Goal: Task Accomplishment & Management: Complete application form

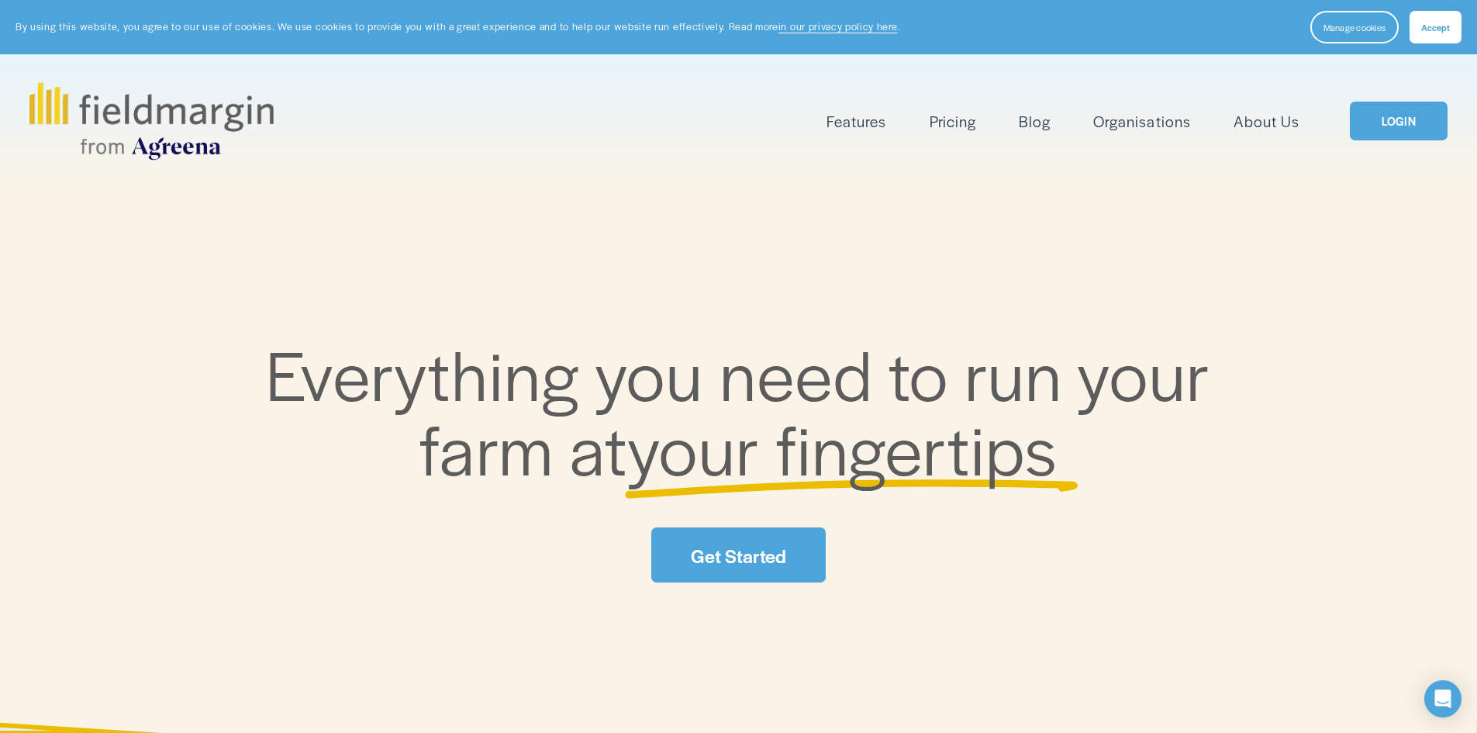
click at [1452, 31] on button "Accept" at bounding box center [1436, 27] width 52 height 33
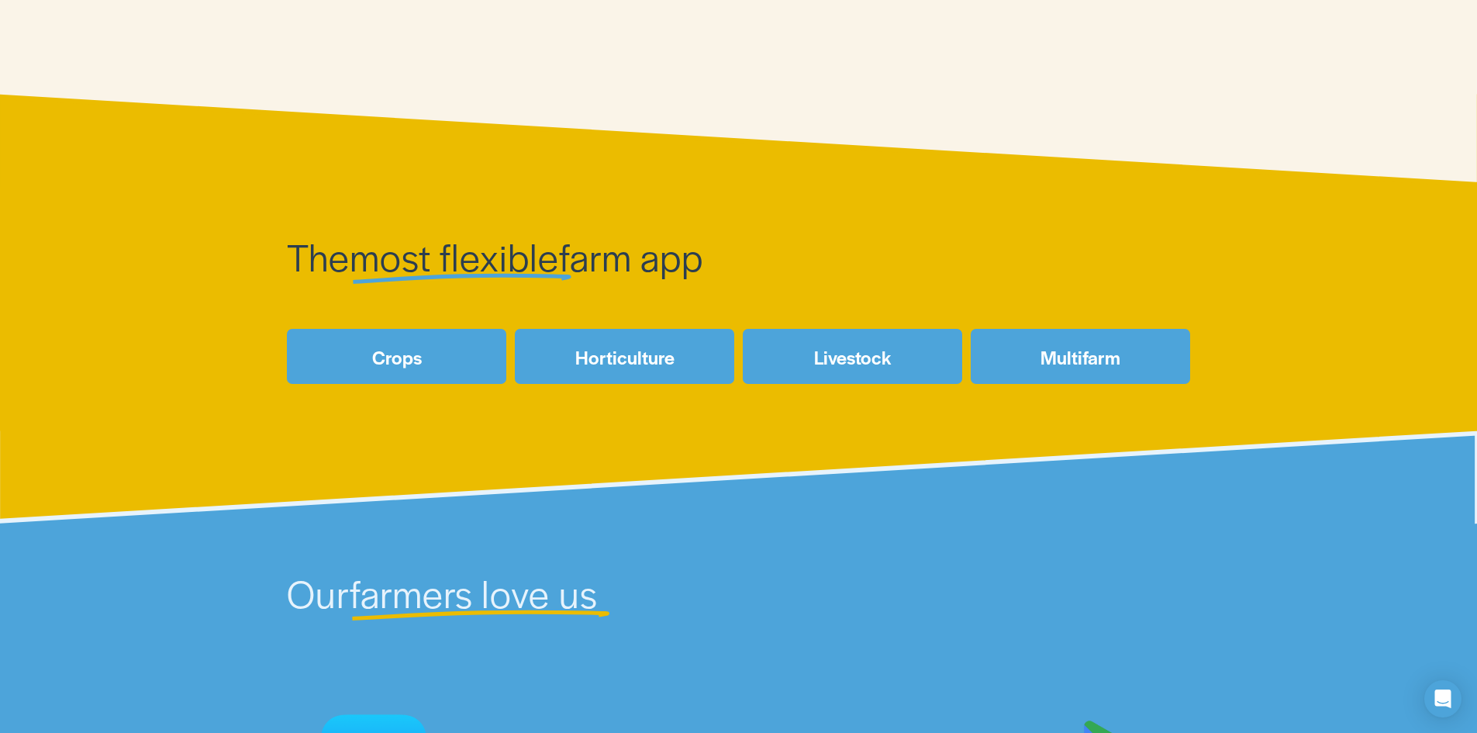
scroll to position [775, 0]
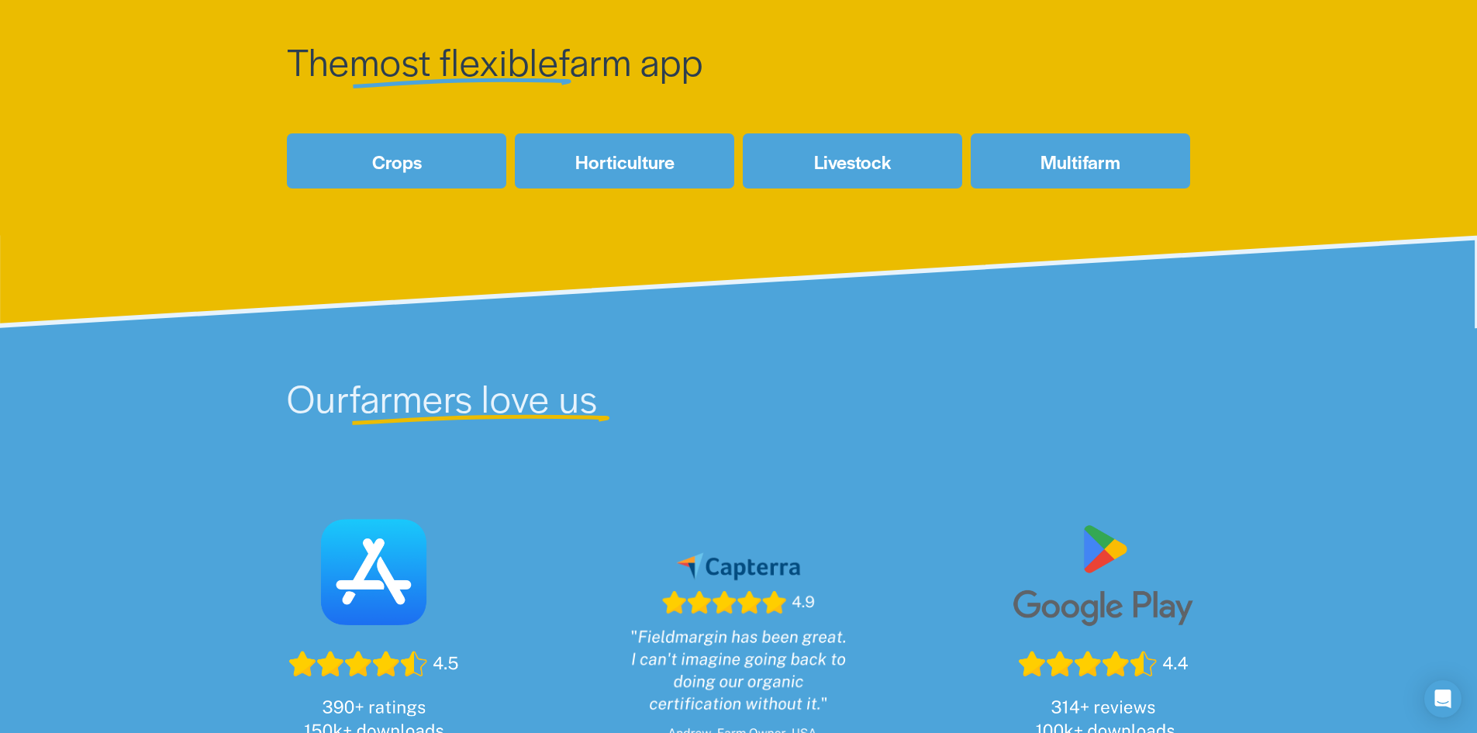
click at [1077, 170] on link "Multifarm" at bounding box center [1080, 160] width 219 height 55
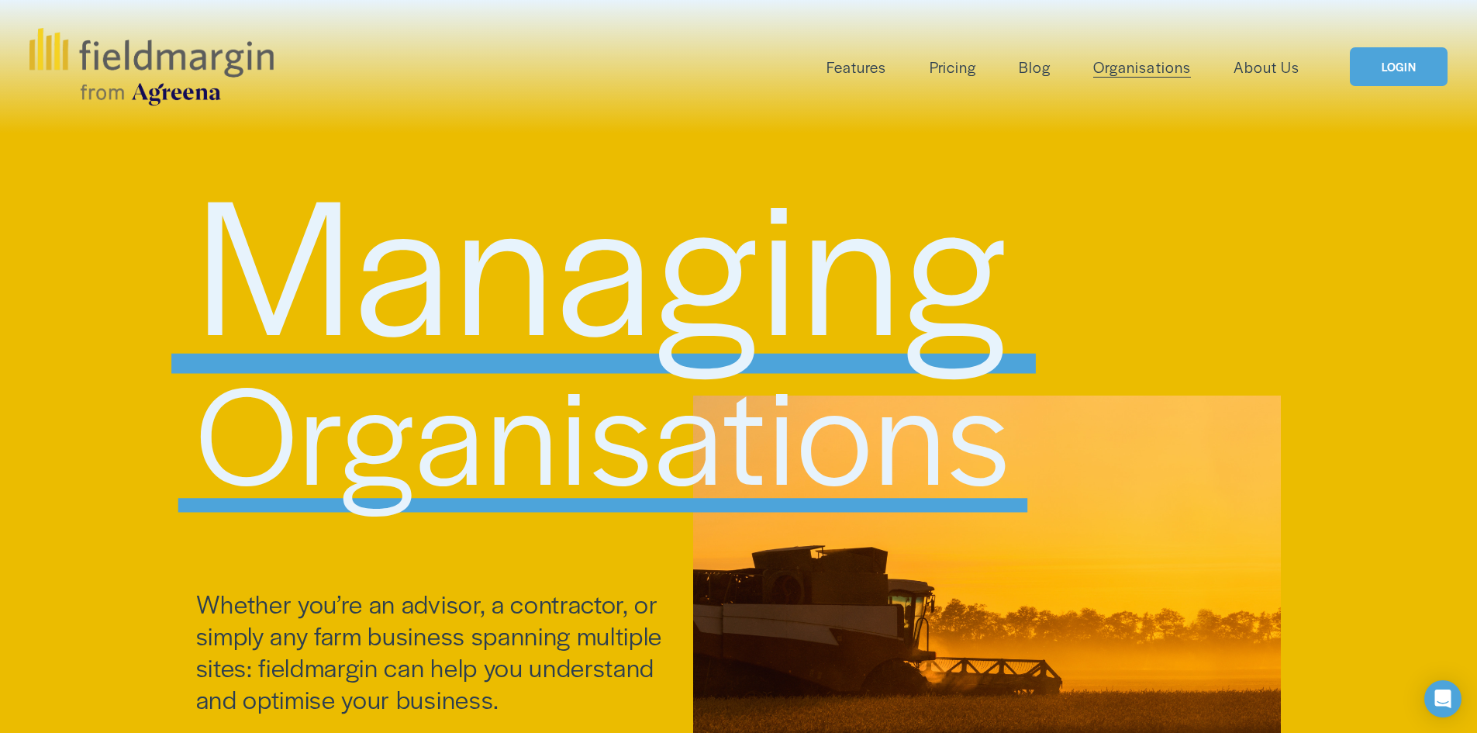
click at [872, 61] on span "Features" at bounding box center [857, 67] width 60 height 22
click at [965, 74] on link "Pricing" at bounding box center [953, 67] width 47 height 26
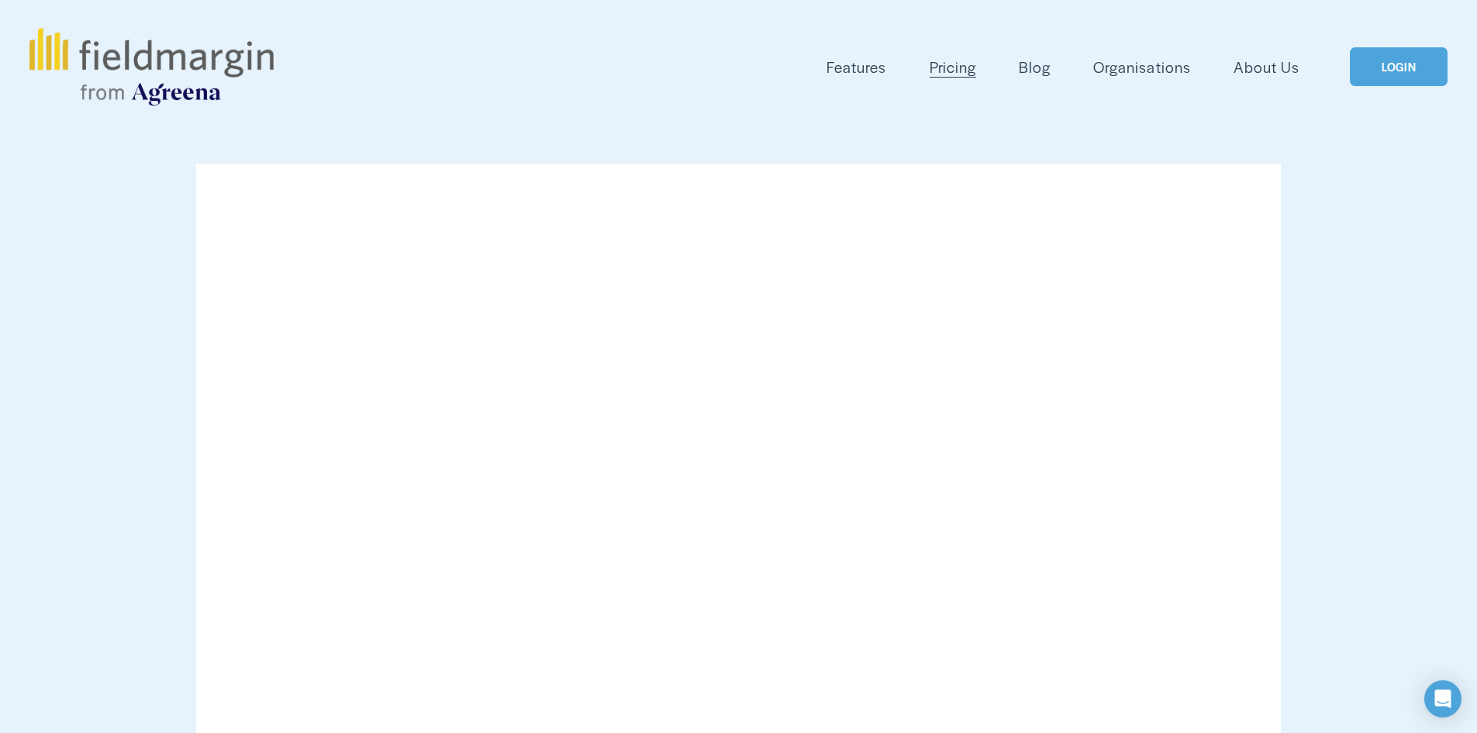
click at [961, 72] on link "Pricing" at bounding box center [953, 67] width 47 height 26
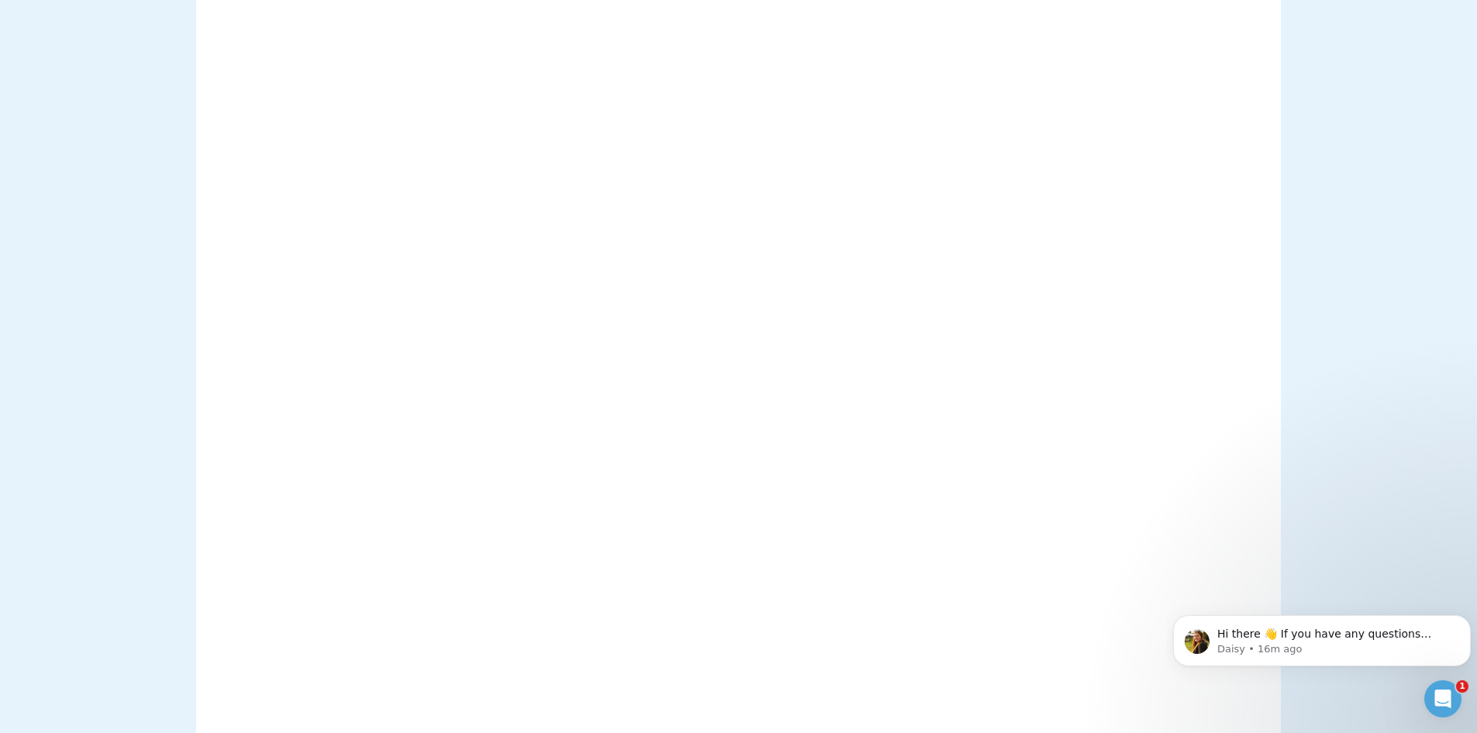
scroll to position [1706, 0]
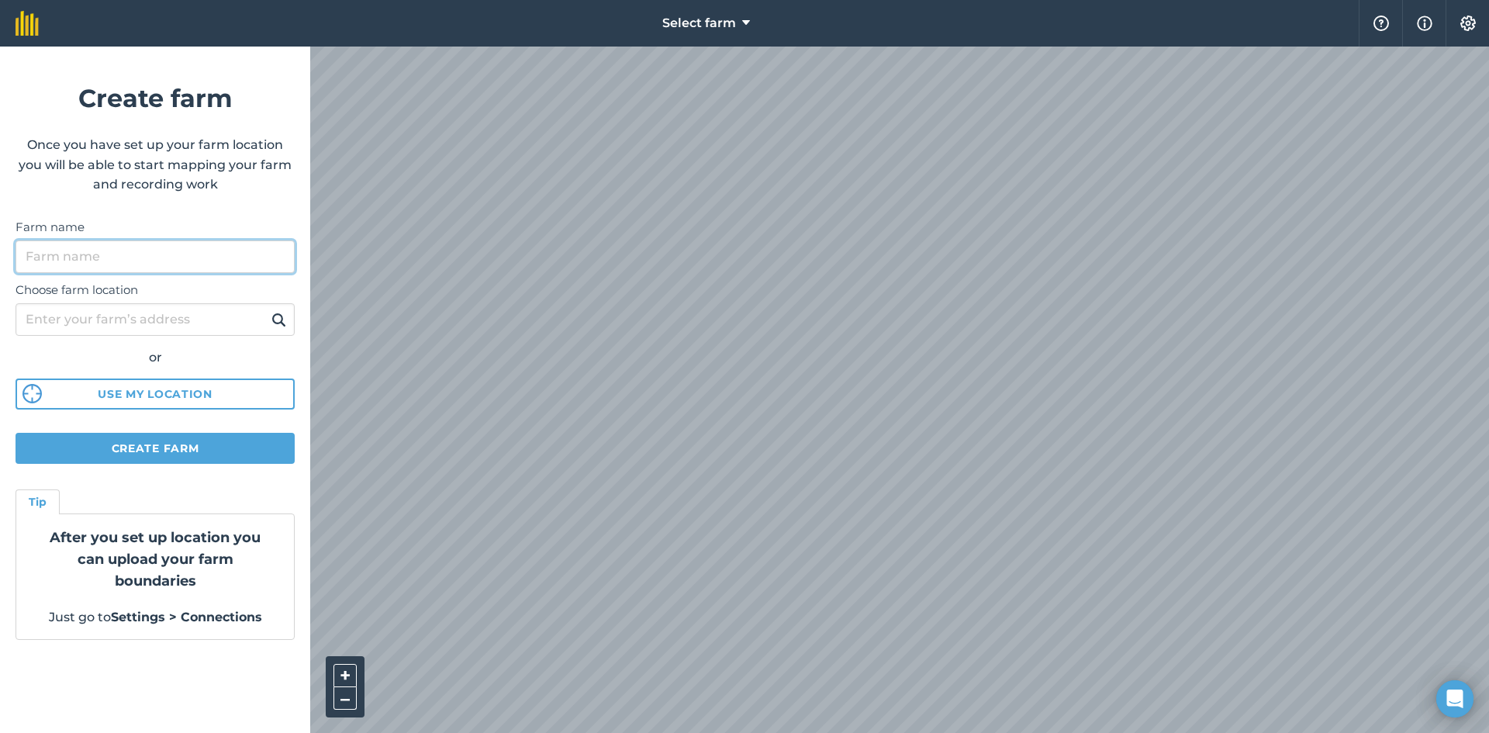
click at [138, 258] on input "Farm name" at bounding box center [155, 256] width 279 height 33
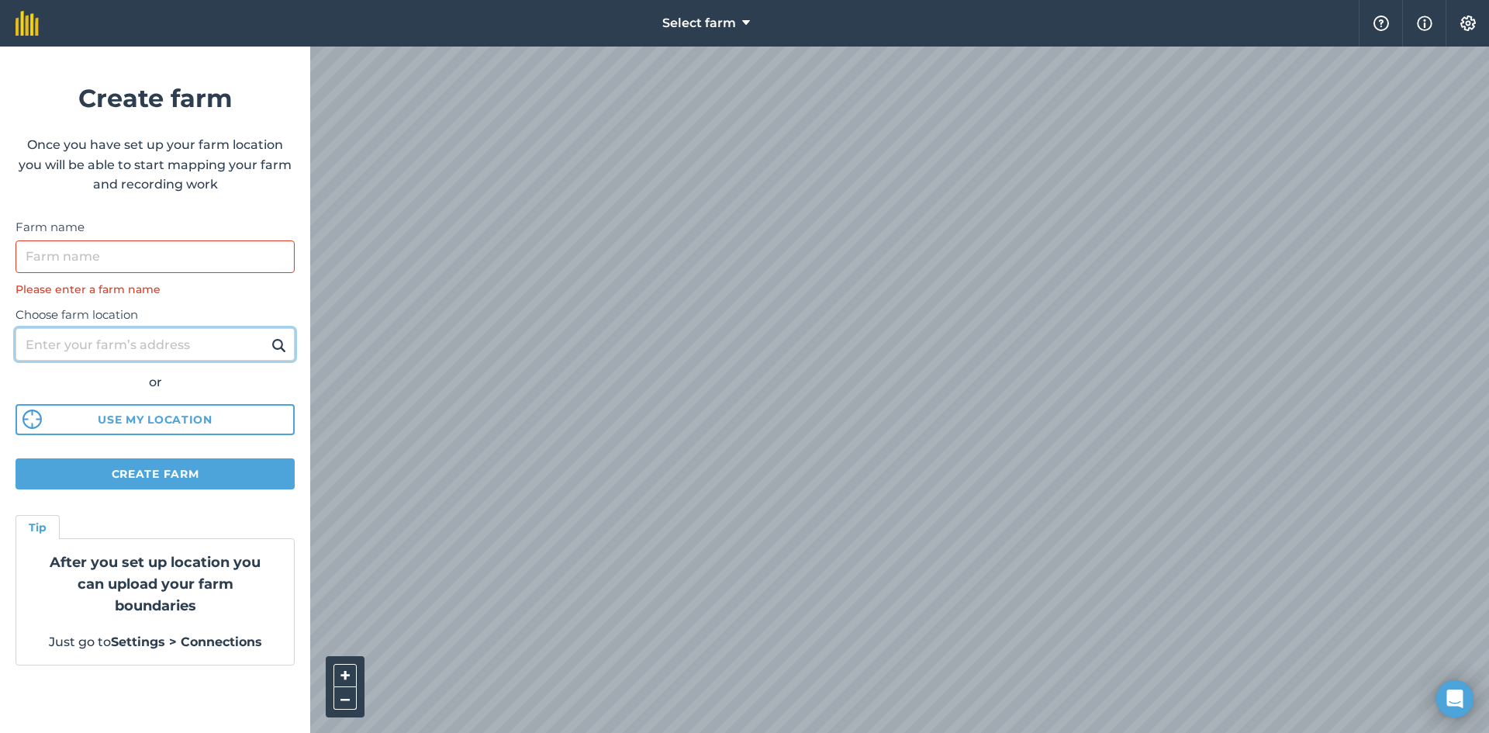
click at [158, 313] on div "Choose farm location or Use my location" at bounding box center [155, 366] width 279 height 137
click at [129, 250] on input "Farm name" at bounding box center [155, 256] width 279 height 33
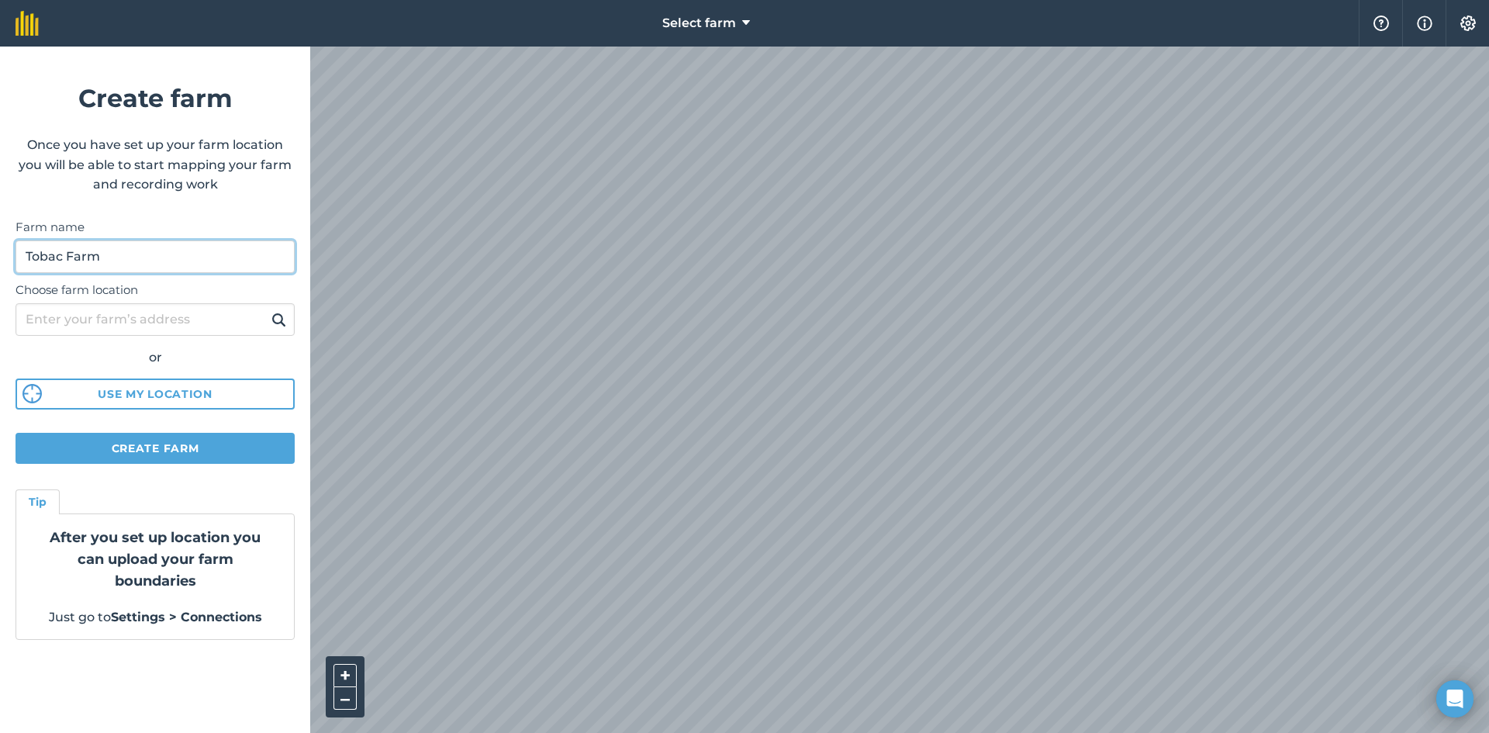
type input "Tobac Farm"
type input "sneem"
click at [267, 309] on button at bounding box center [279, 319] width 24 height 20
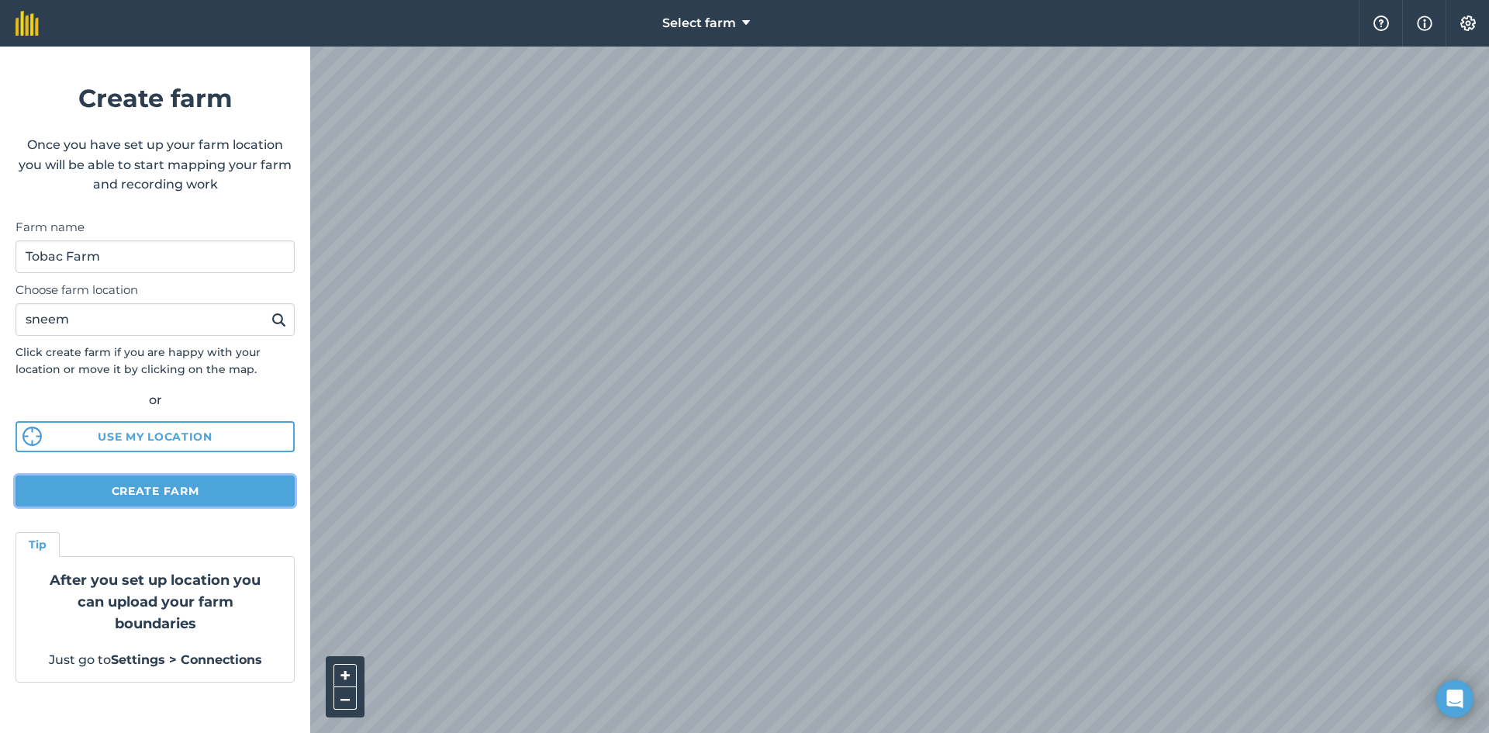
click at [172, 492] on button "Create farm" at bounding box center [155, 490] width 279 height 31
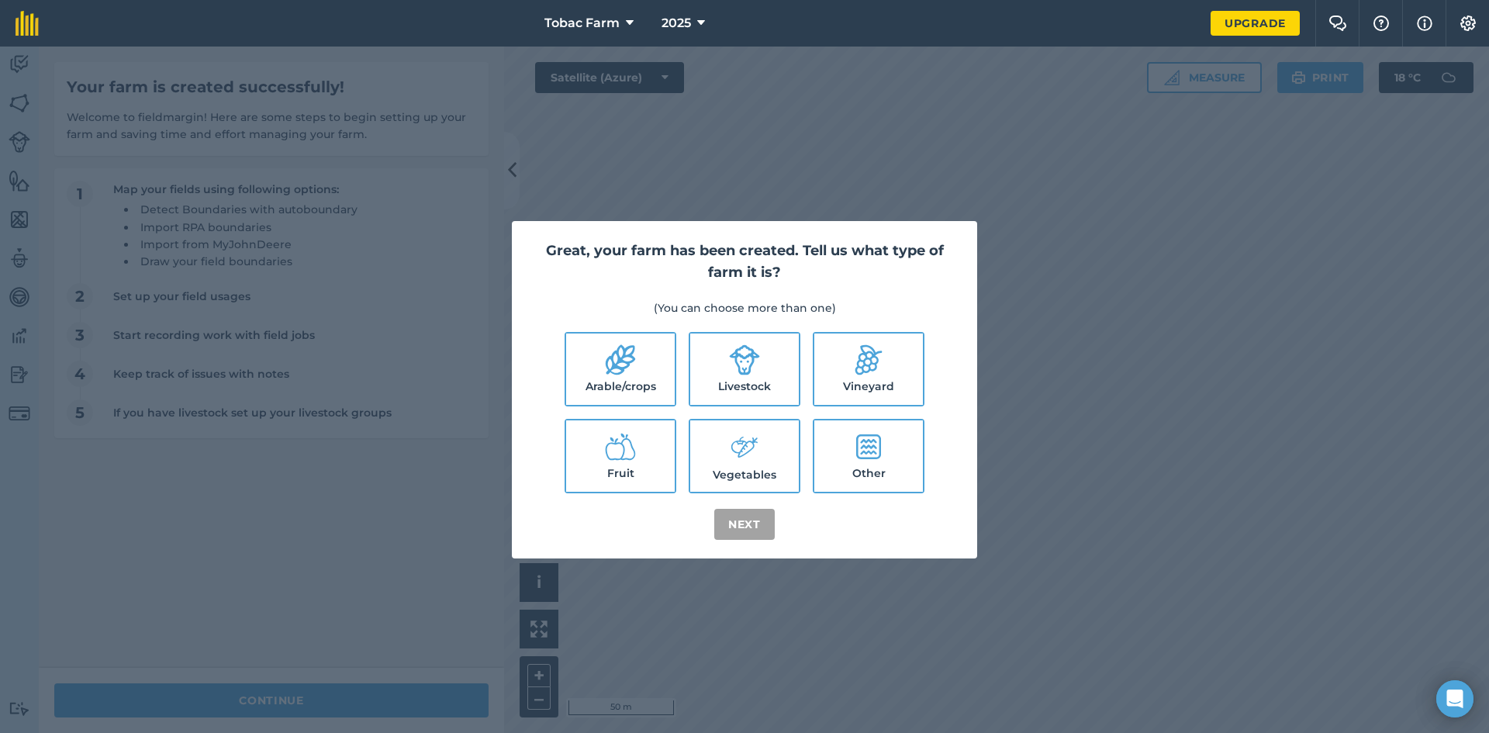
click at [639, 379] on label "Arable/crops" at bounding box center [620, 368] width 109 height 71
checkbox input "true"
click at [738, 378] on label "Livestock" at bounding box center [744, 368] width 109 height 71
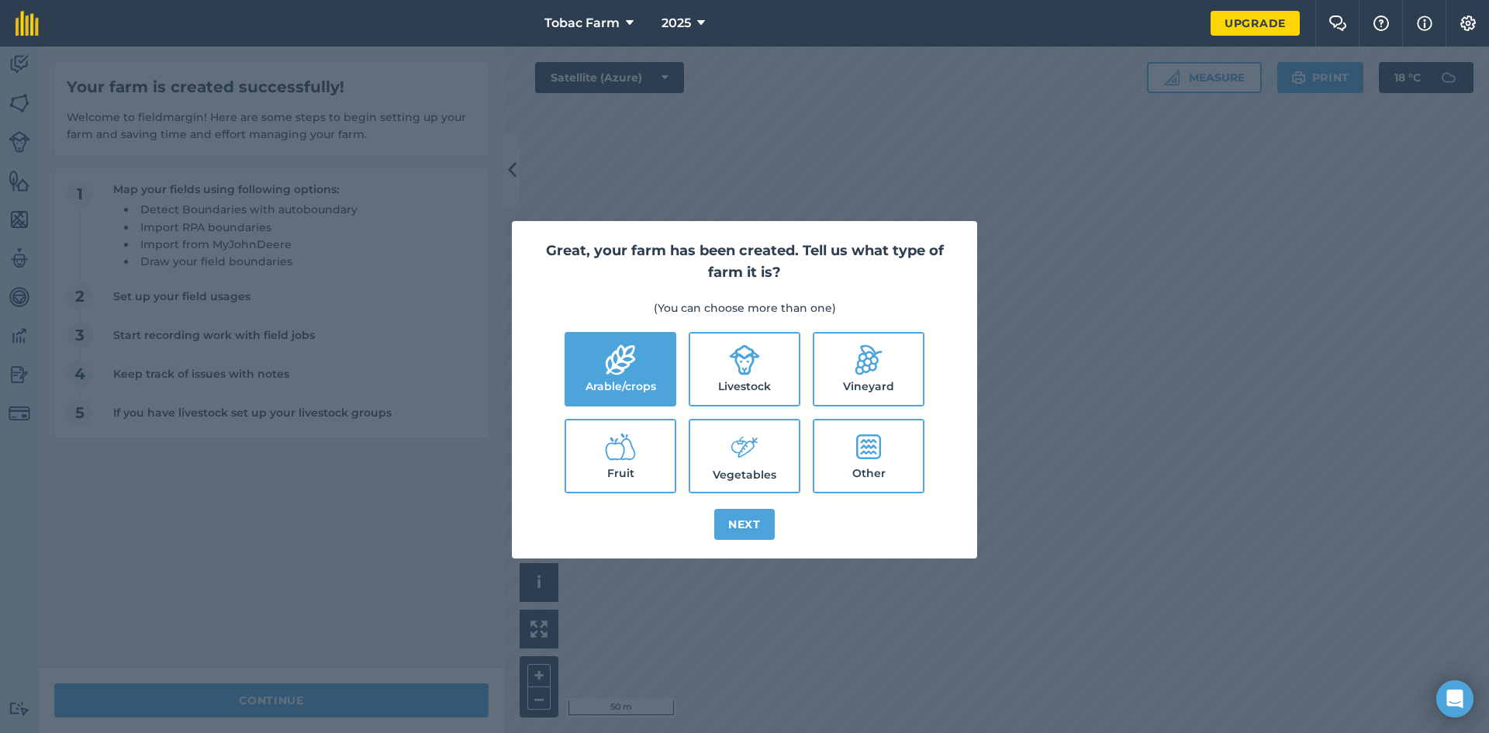
checkbox input "true"
click at [617, 459] on icon at bounding box center [621, 448] width 30 height 26
checkbox input "true"
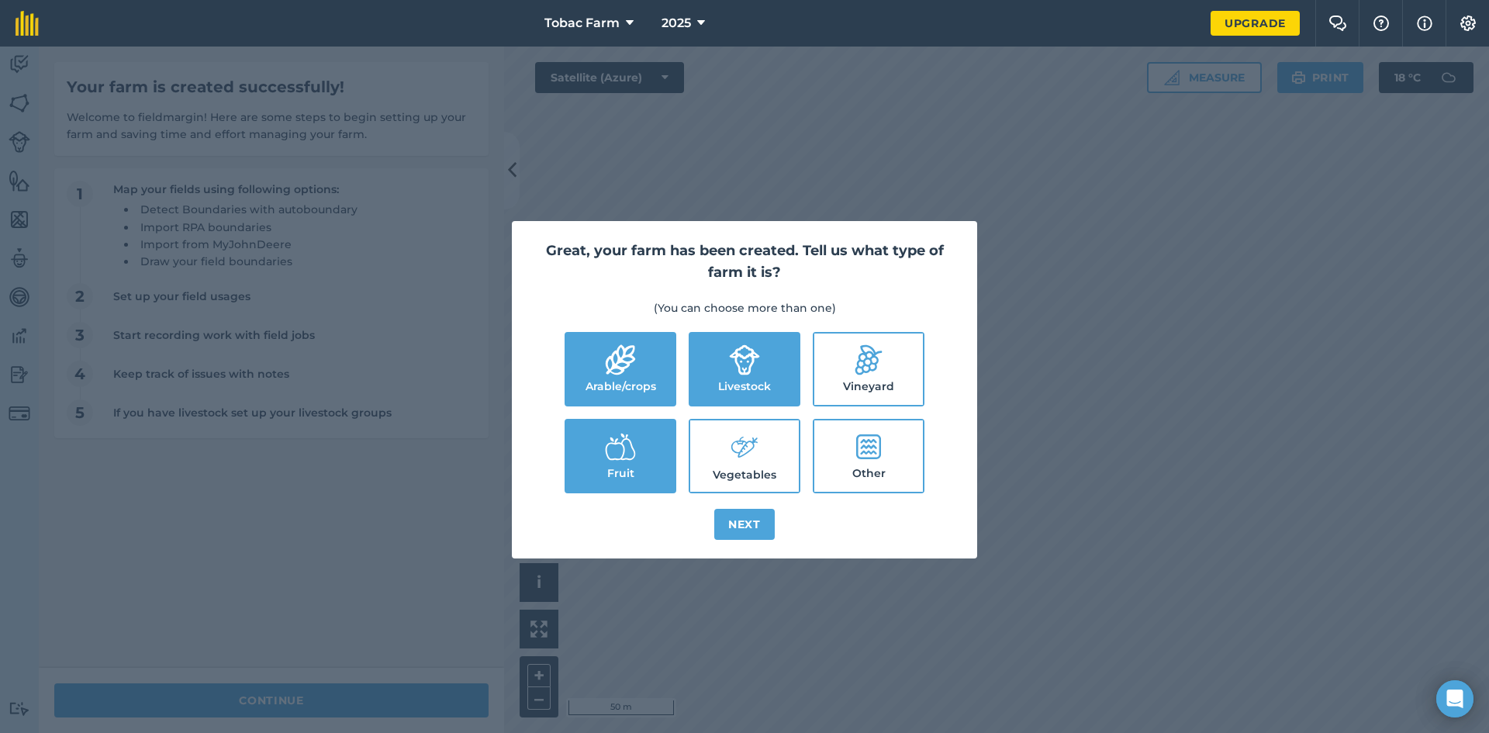
click at [755, 468] on label "Vegetables" at bounding box center [744, 455] width 109 height 71
checkbox input "true"
click at [868, 467] on label "Other" at bounding box center [868, 455] width 109 height 71
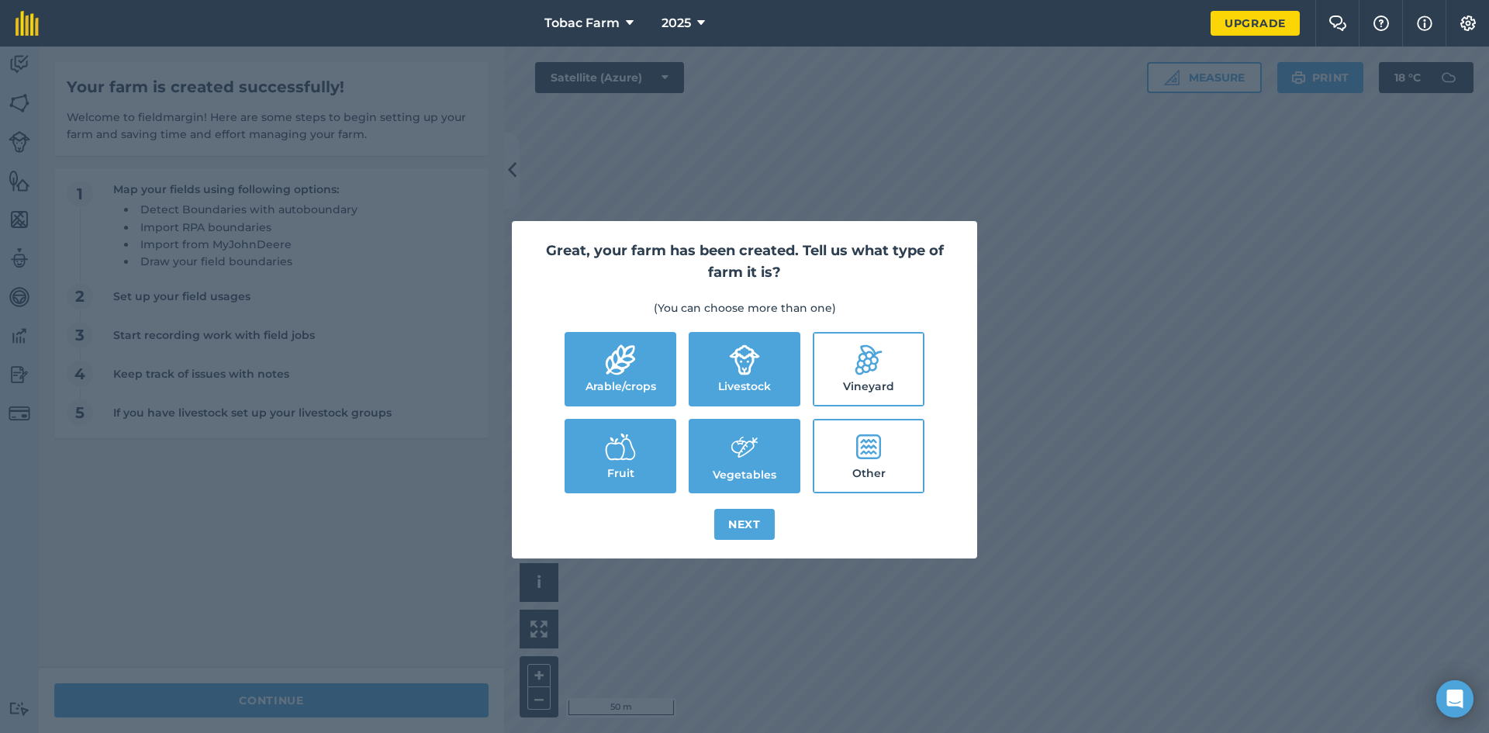
checkbox input "true"
click at [744, 526] on button "Next" at bounding box center [744, 524] width 60 height 31
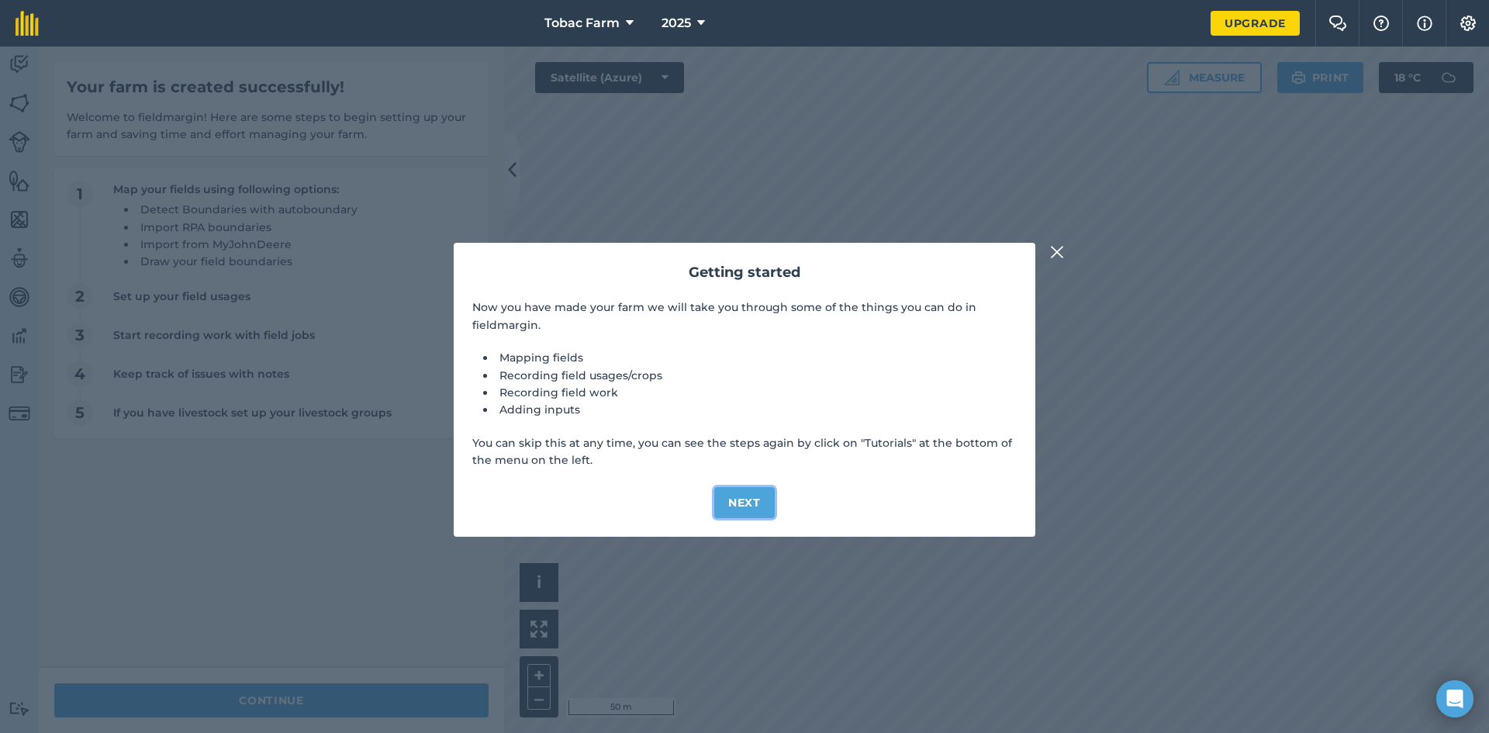
click at [748, 506] on button "Next" at bounding box center [744, 502] width 60 height 31
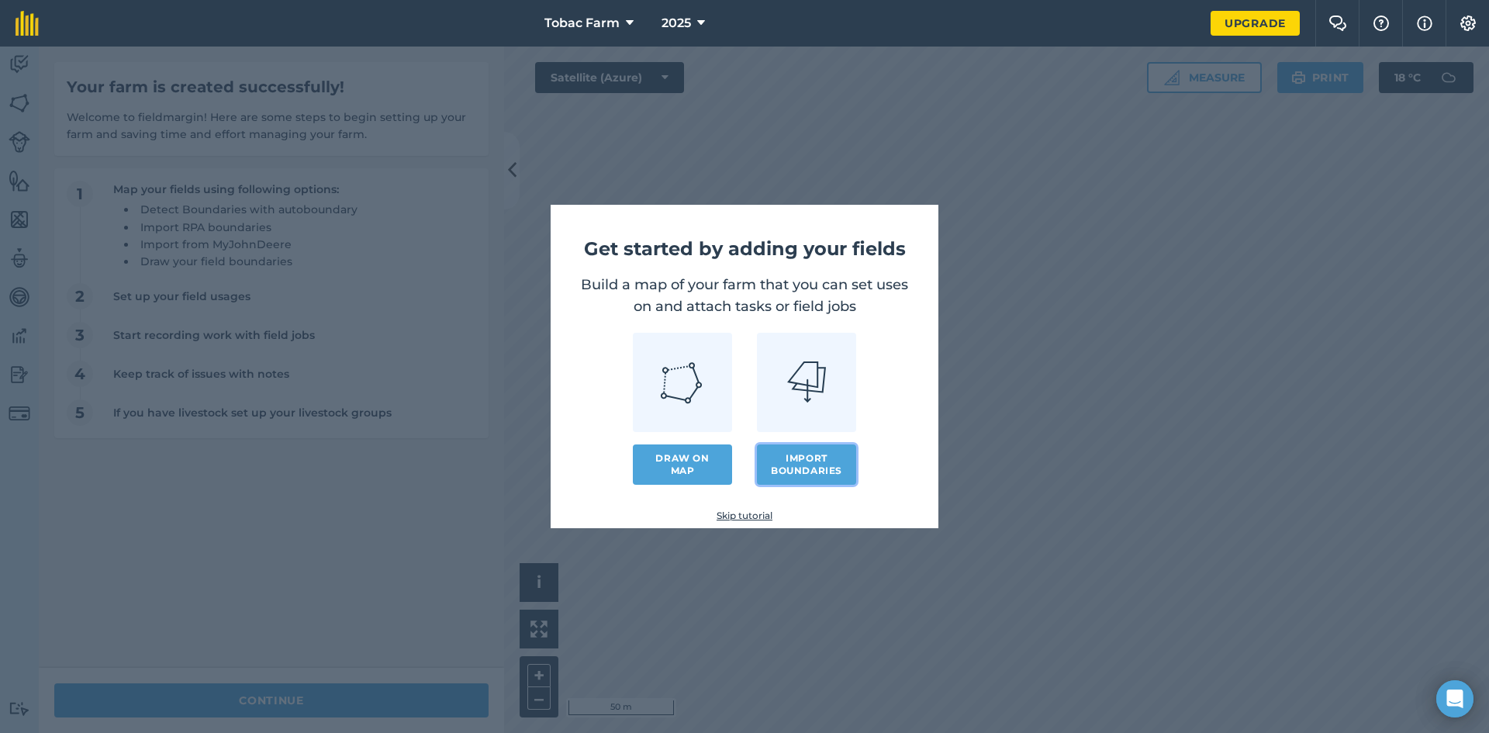
click at [821, 461] on button "Import boundaries" at bounding box center [806, 464] width 99 height 40
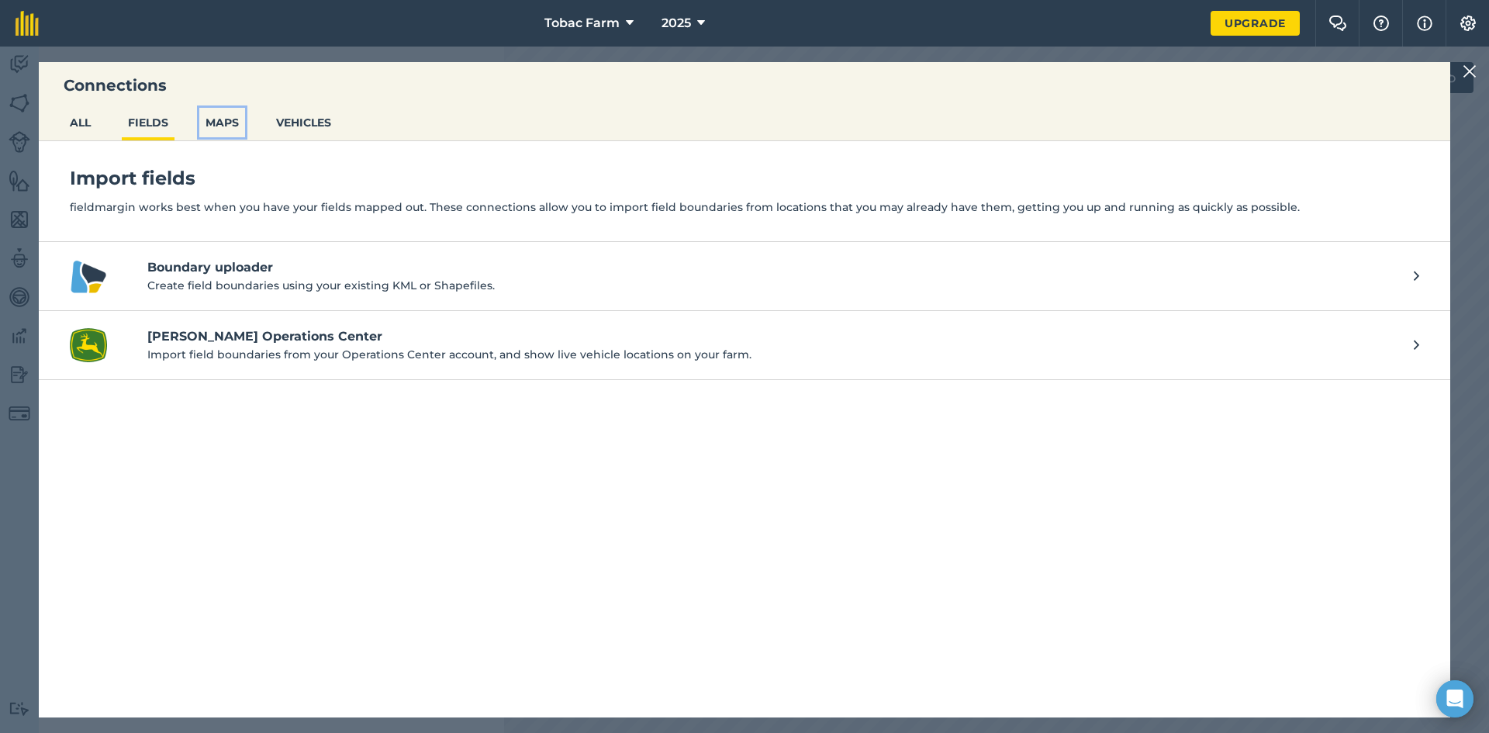
click at [229, 125] on button "MAPS" at bounding box center [222, 122] width 46 height 29
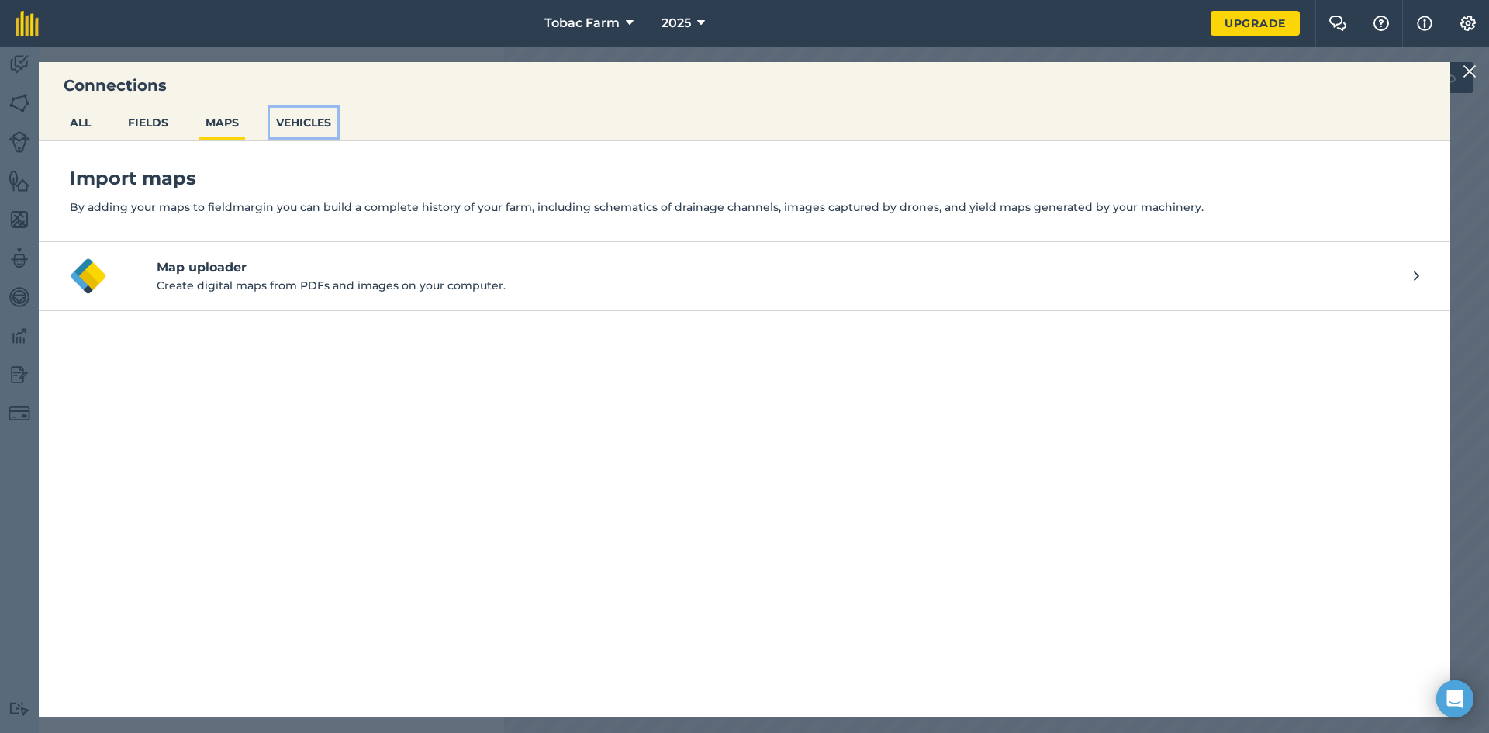
click at [316, 123] on button "VEHICLES" at bounding box center [303, 122] width 67 height 29
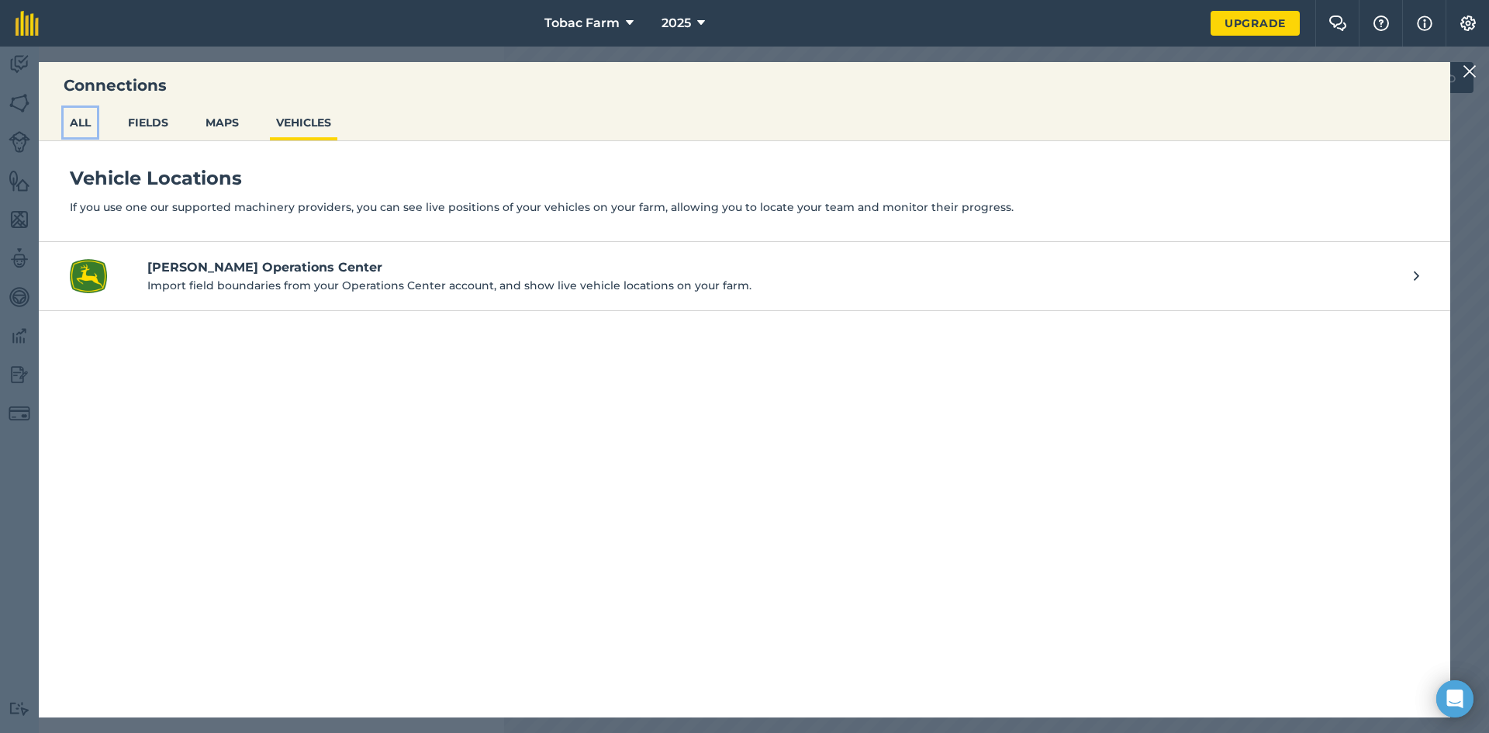
click at [71, 128] on button "ALL" at bounding box center [80, 122] width 33 height 29
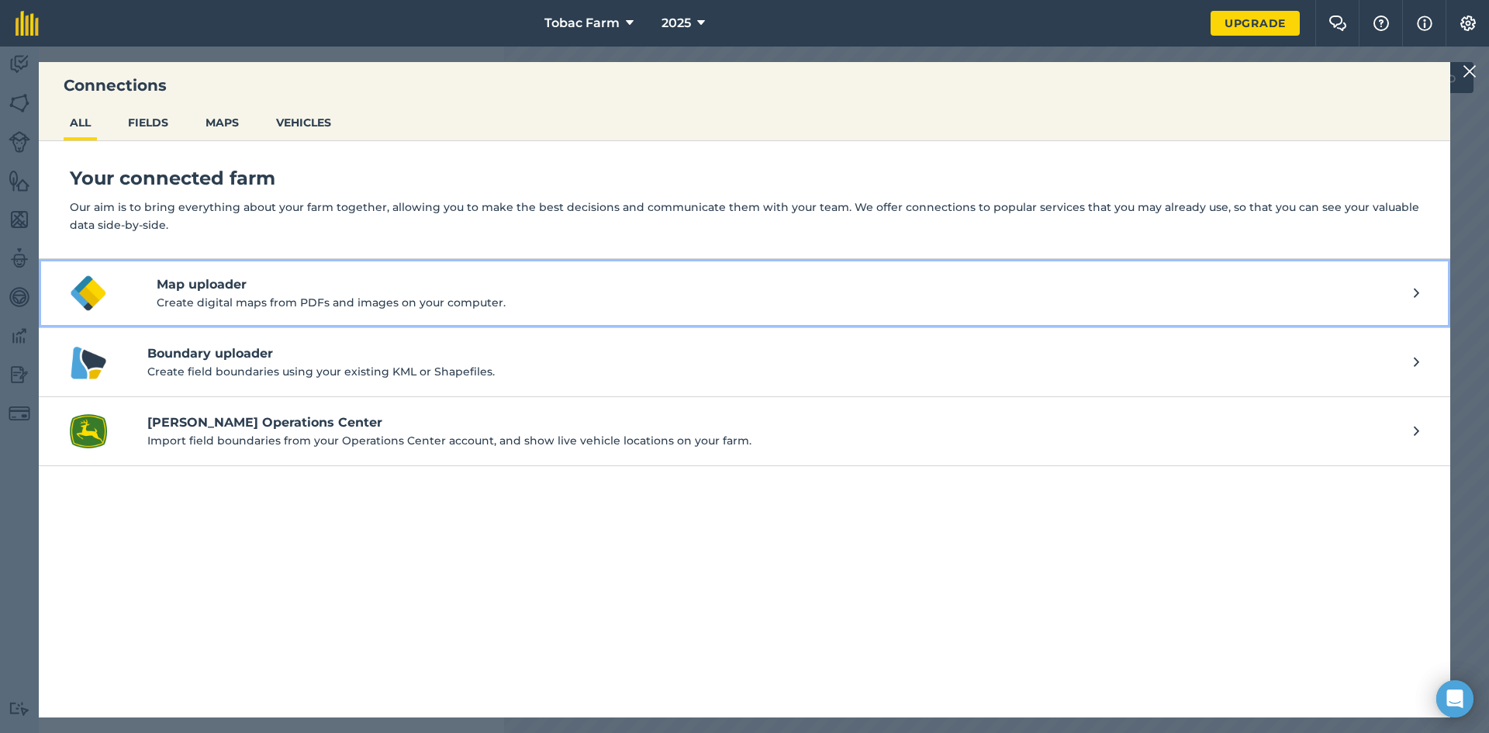
click at [226, 288] on h4 "Map uploader" at bounding box center [785, 284] width 1257 height 19
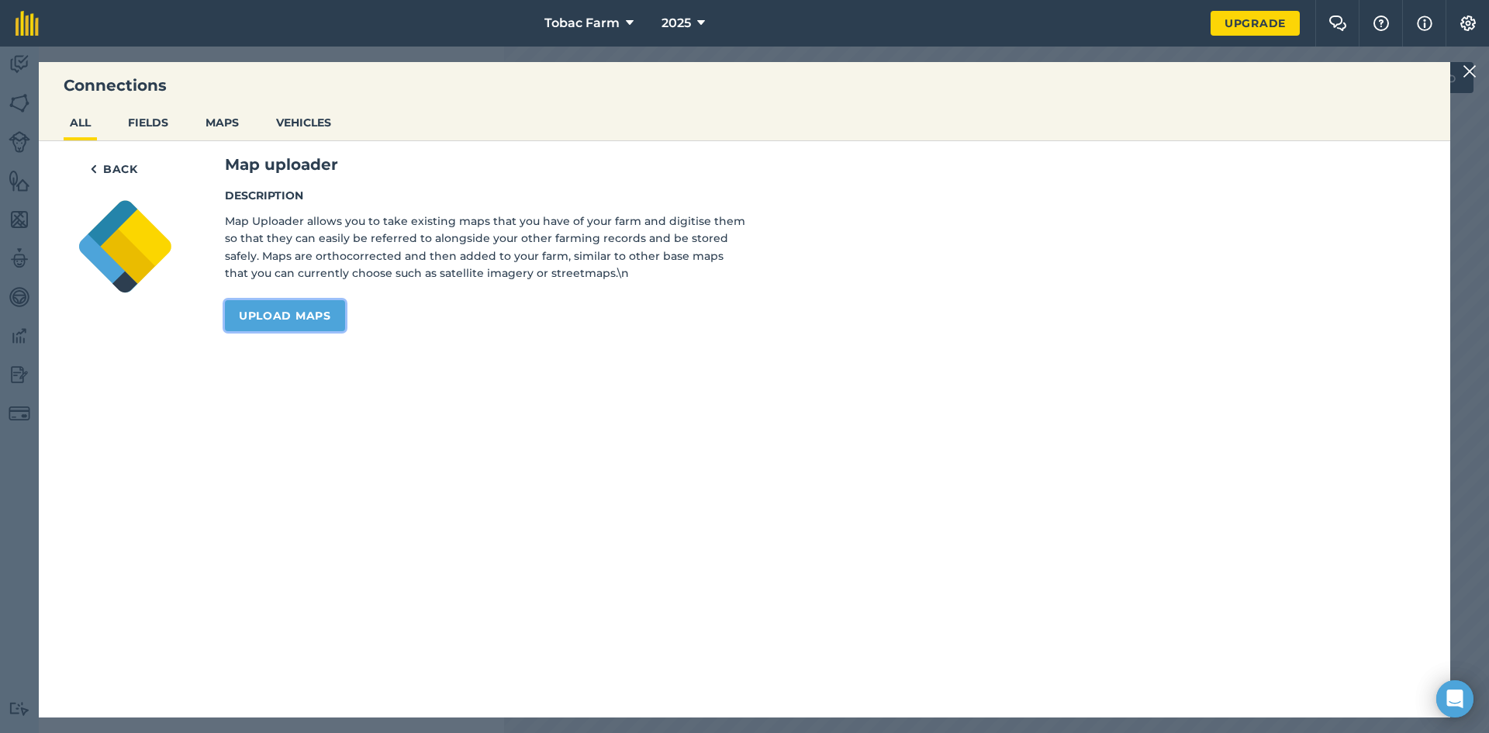
click at [279, 312] on link "Upload maps" at bounding box center [285, 315] width 120 height 31
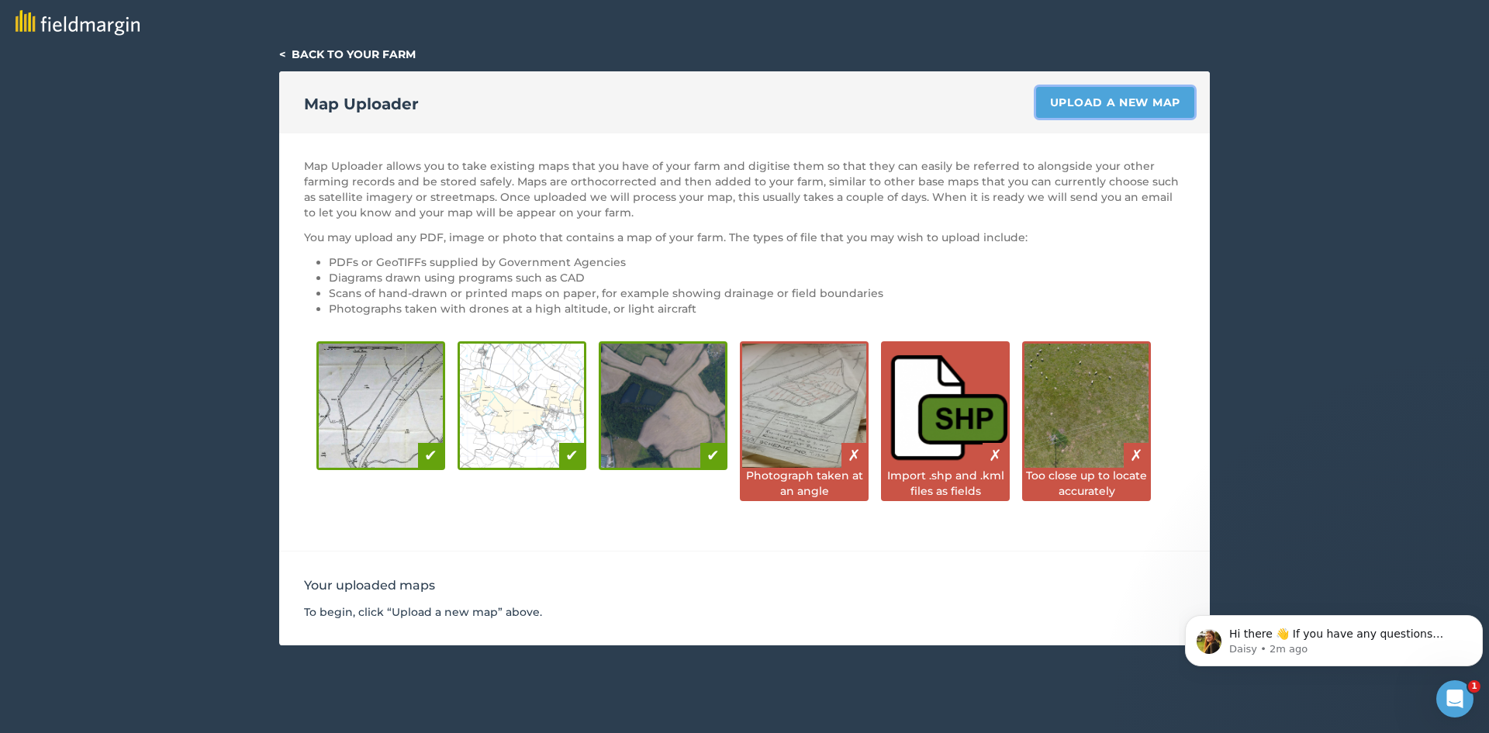
click at [1084, 95] on link "Upload a new map" at bounding box center [1115, 102] width 158 height 31
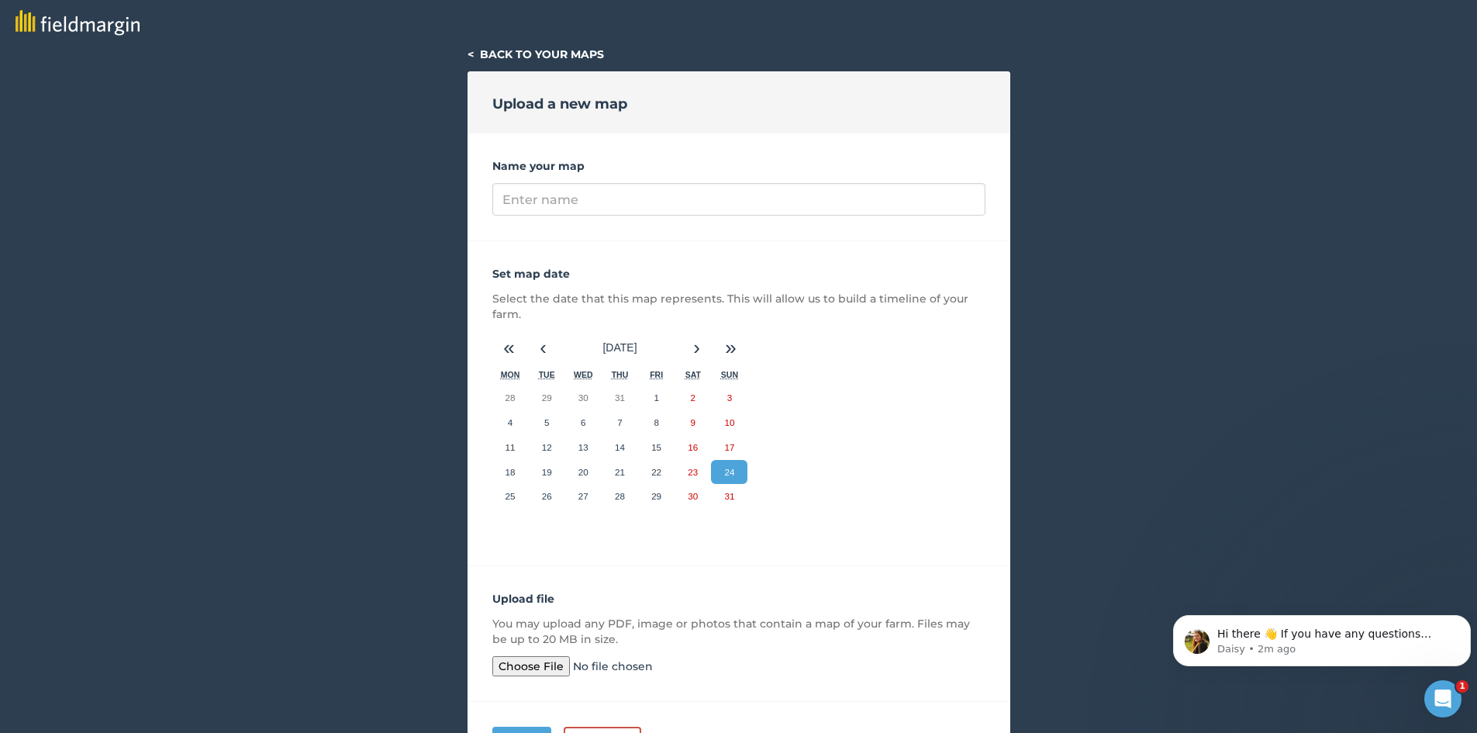
click at [520, 671] on input "file" at bounding box center [610, 666] width 237 height 20
type input "C:\fakepath\Land Map.pdf"
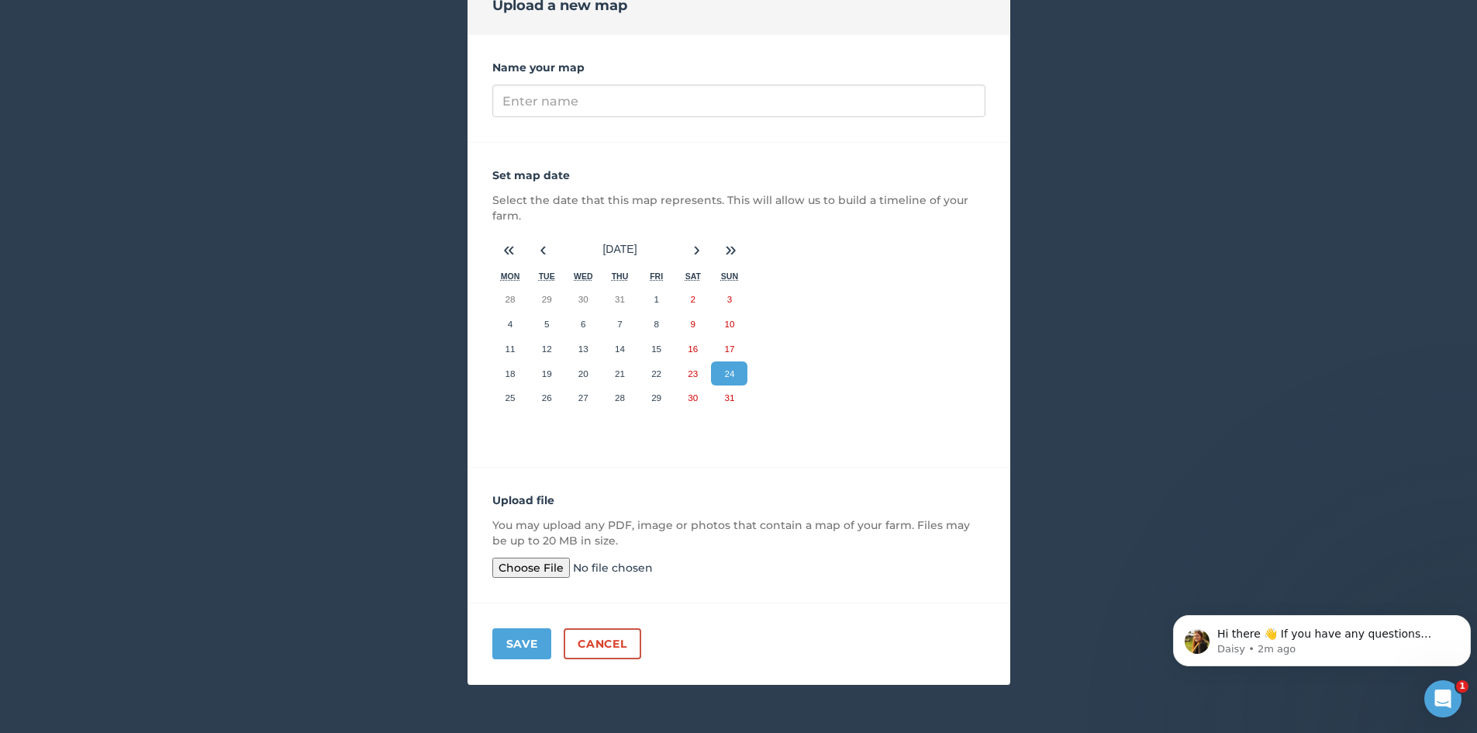
scroll to position [100, 0]
click at [532, 648] on button "Save" at bounding box center [522, 642] width 60 height 31
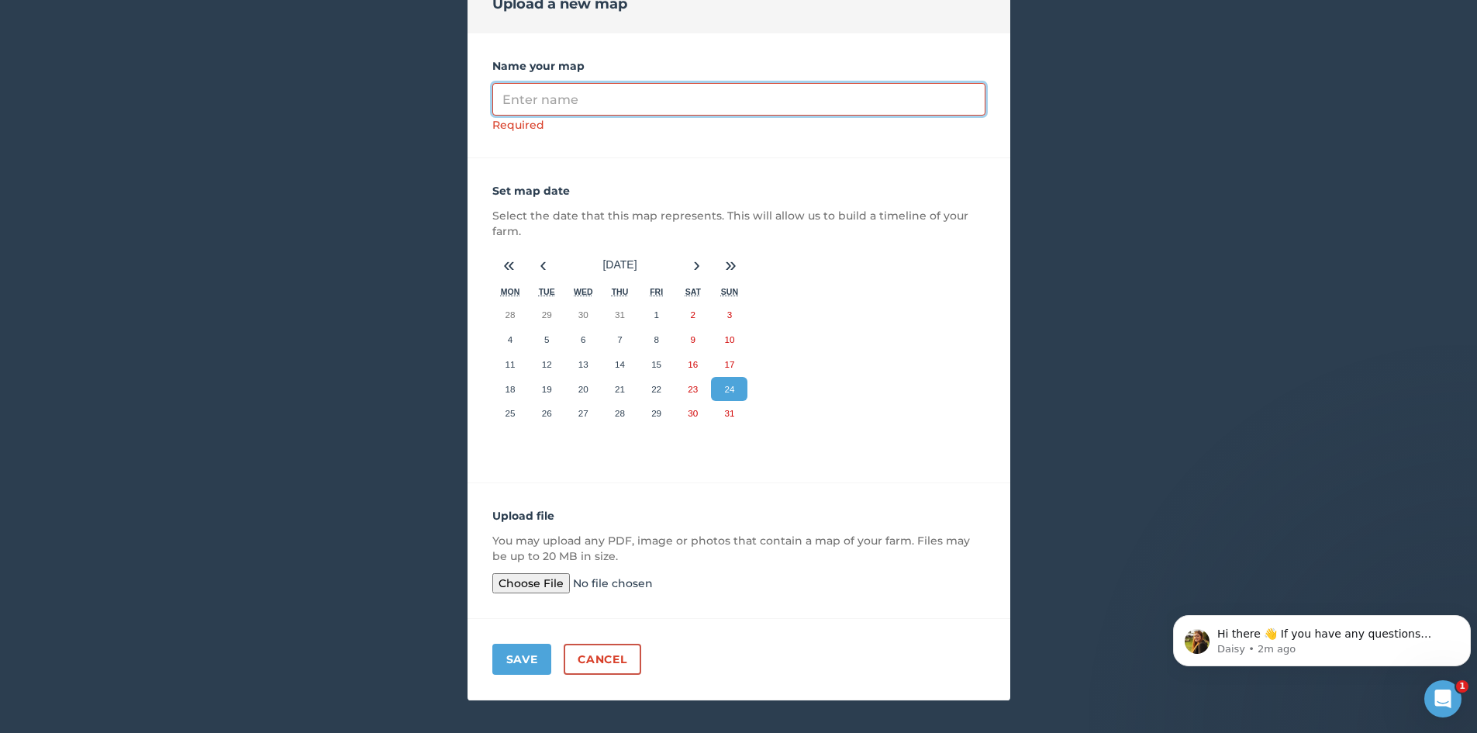
click at [619, 98] on input "Name your map" at bounding box center [738, 99] width 493 height 33
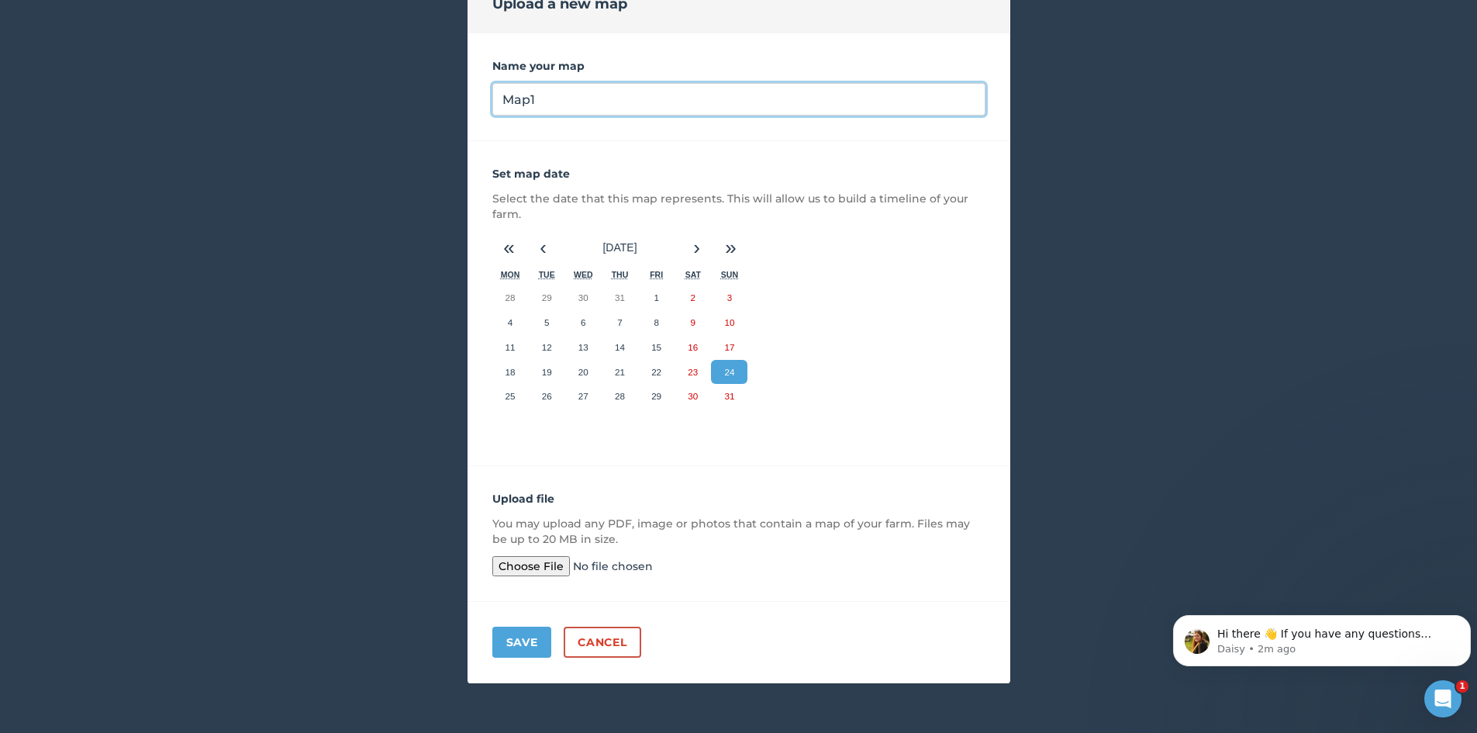
type input "Map1"
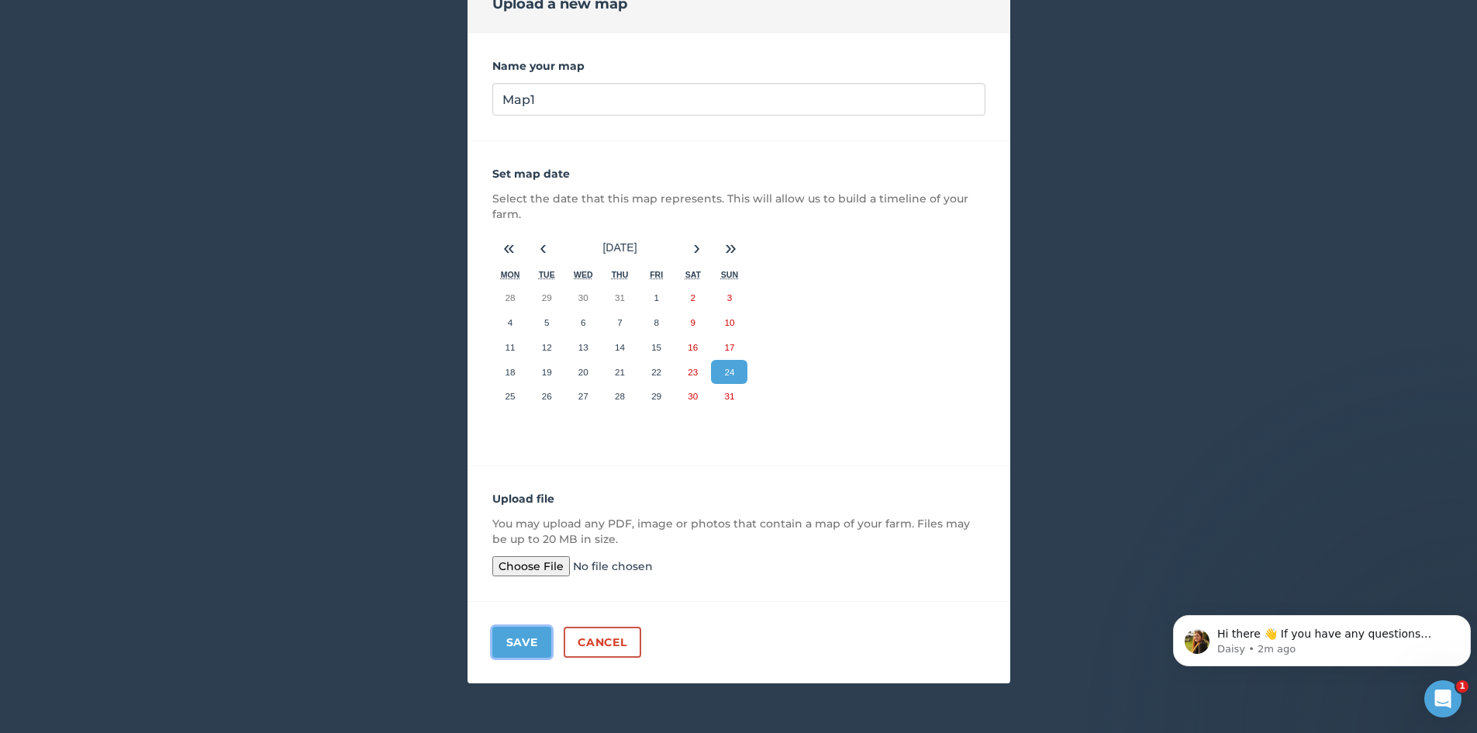
click at [509, 647] on button "Save" at bounding box center [522, 642] width 60 height 31
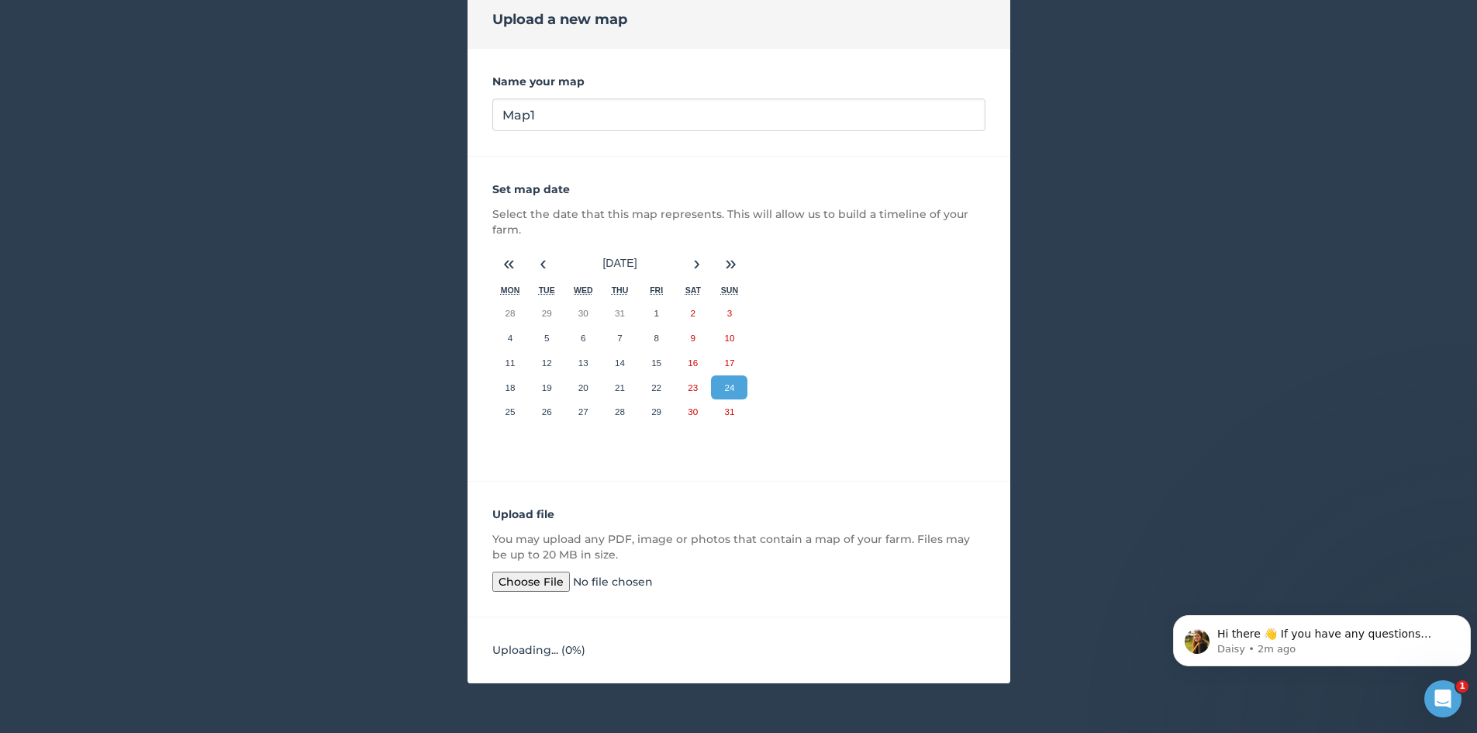
scroll to position [85, 0]
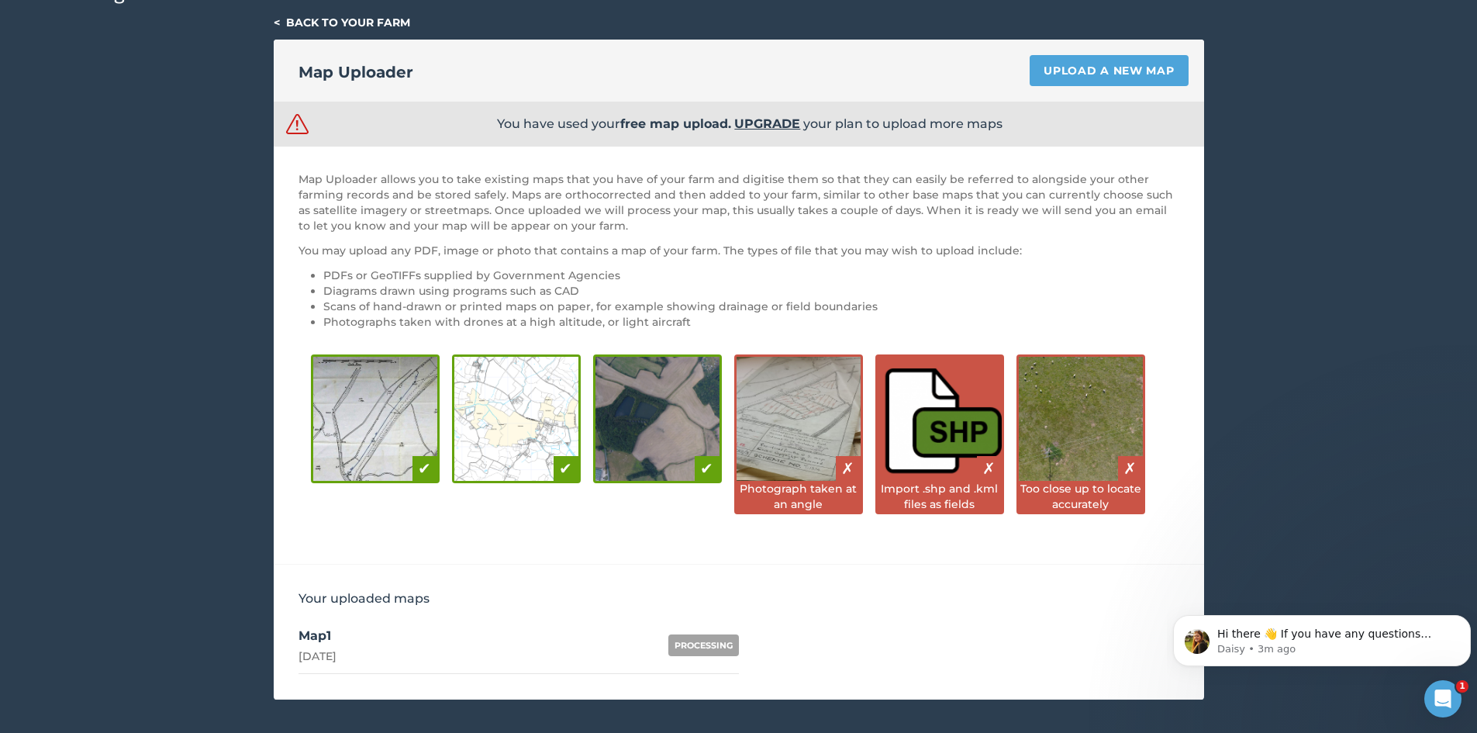
scroll to position [48, 0]
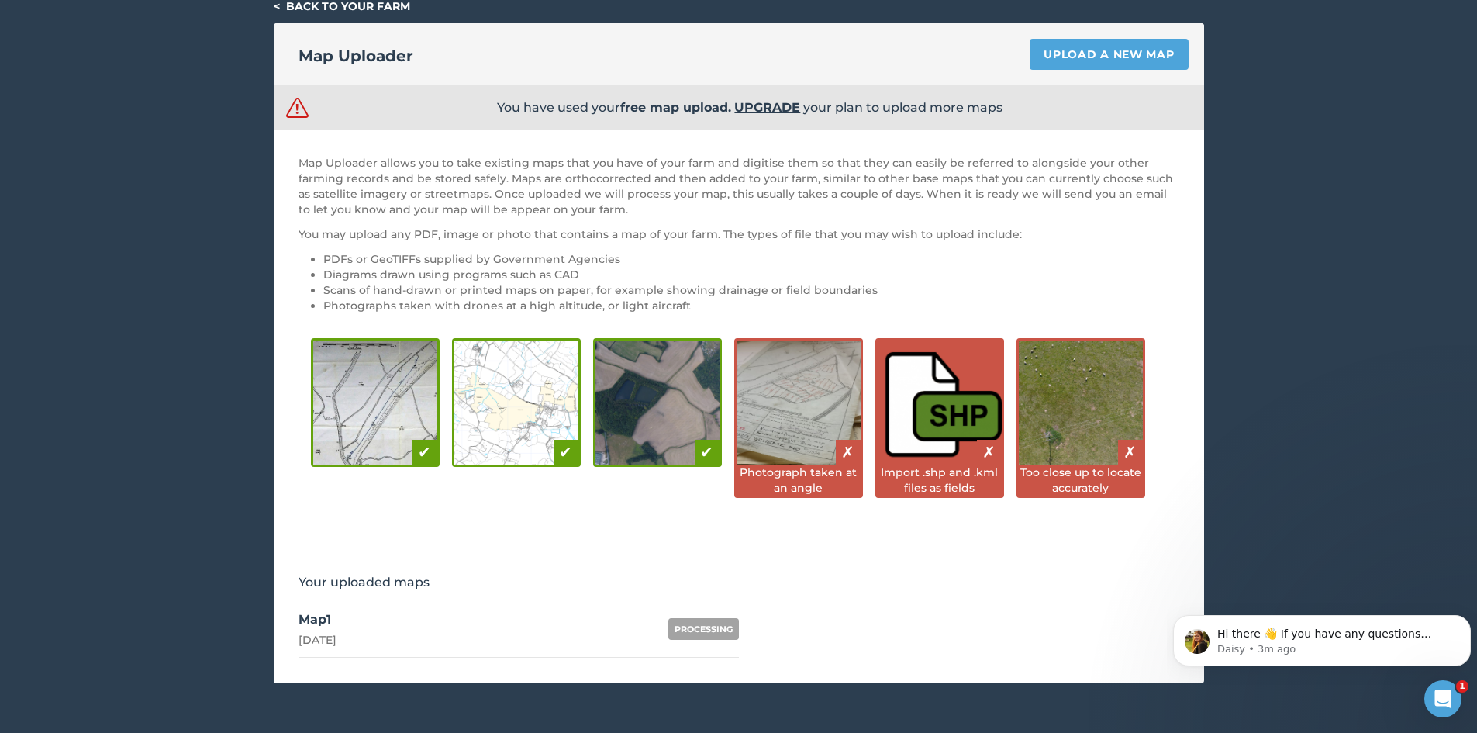
click at [1349, 555] on div "< Back to your farm Map Uploader Upload a new map You have used your free map u…" at bounding box center [738, 340] width 1477 height 685
click at [378, 4] on link "< Back to your farm" at bounding box center [342, 6] width 136 height 14
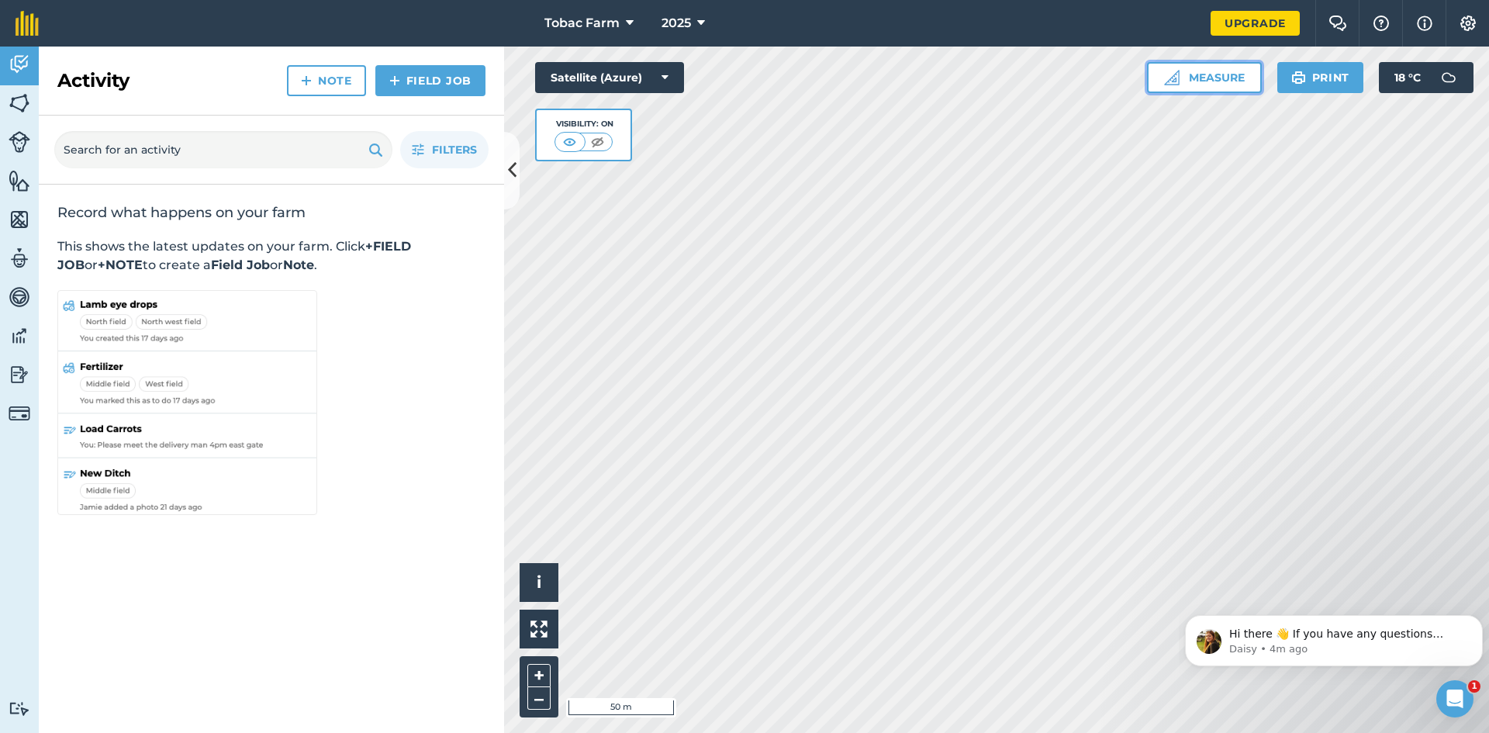
click at [1227, 85] on button "Measure" at bounding box center [1204, 77] width 115 height 31
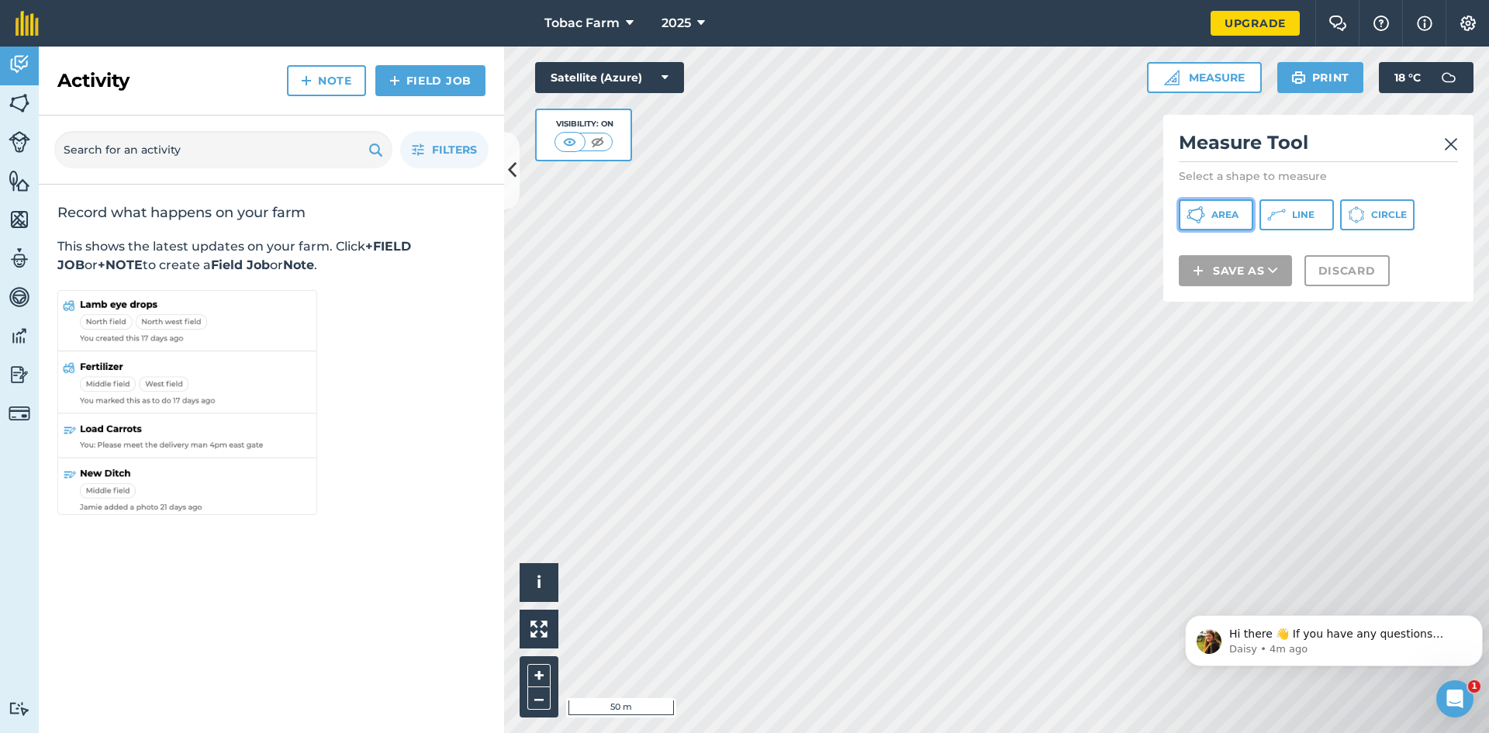
click at [1213, 222] on button "Area" at bounding box center [1216, 214] width 74 height 31
click at [746, 732] on html "Tobac Farm 2025 Upgrade Farm Chat Help Info Settings Map printing is not availa…" at bounding box center [744, 366] width 1489 height 733
click at [537, 699] on button "–" at bounding box center [538, 698] width 23 height 22
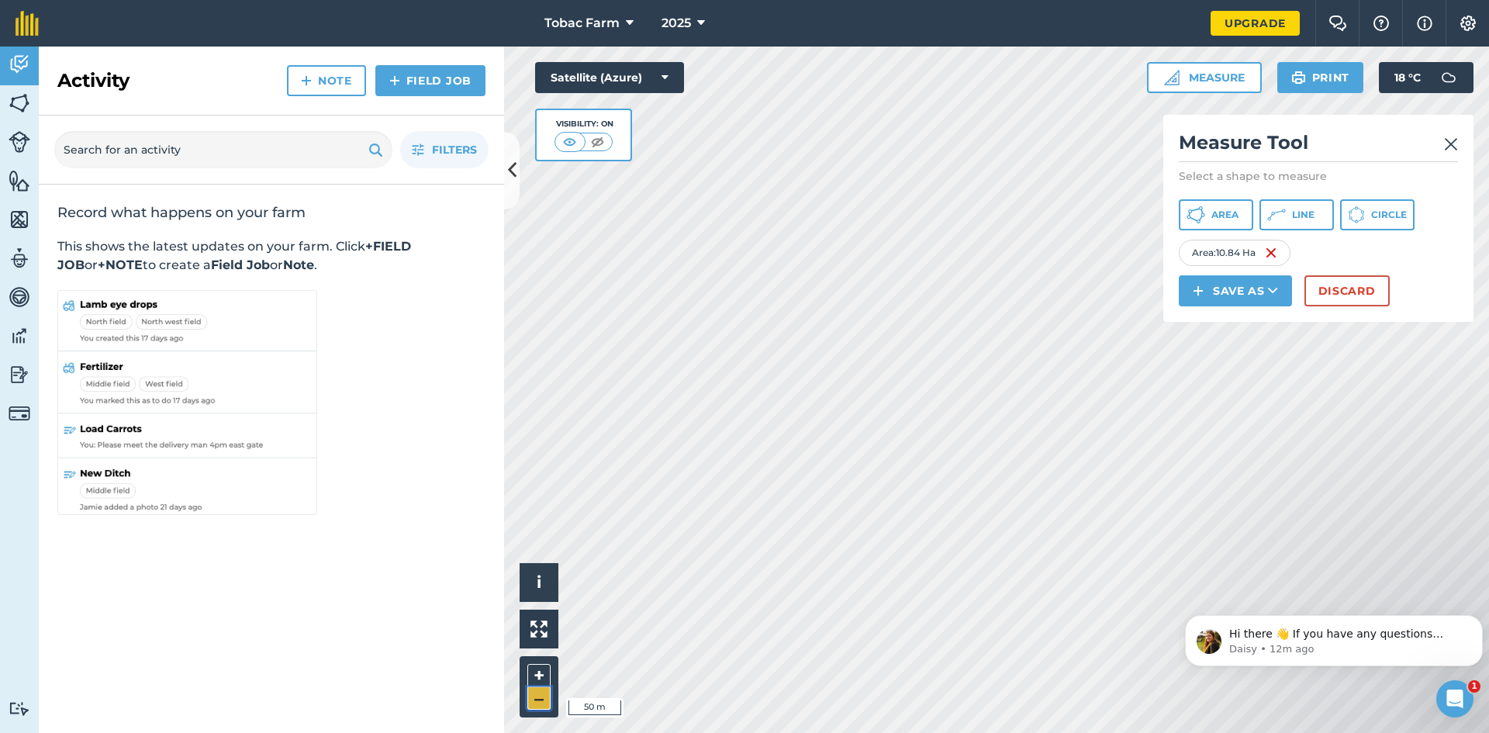
click at [546, 693] on button "–" at bounding box center [538, 698] width 23 height 22
click at [1251, 295] on button "Save as" at bounding box center [1235, 290] width 113 height 31
click at [1252, 327] on link "Field" at bounding box center [1235, 326] width 109 height 34
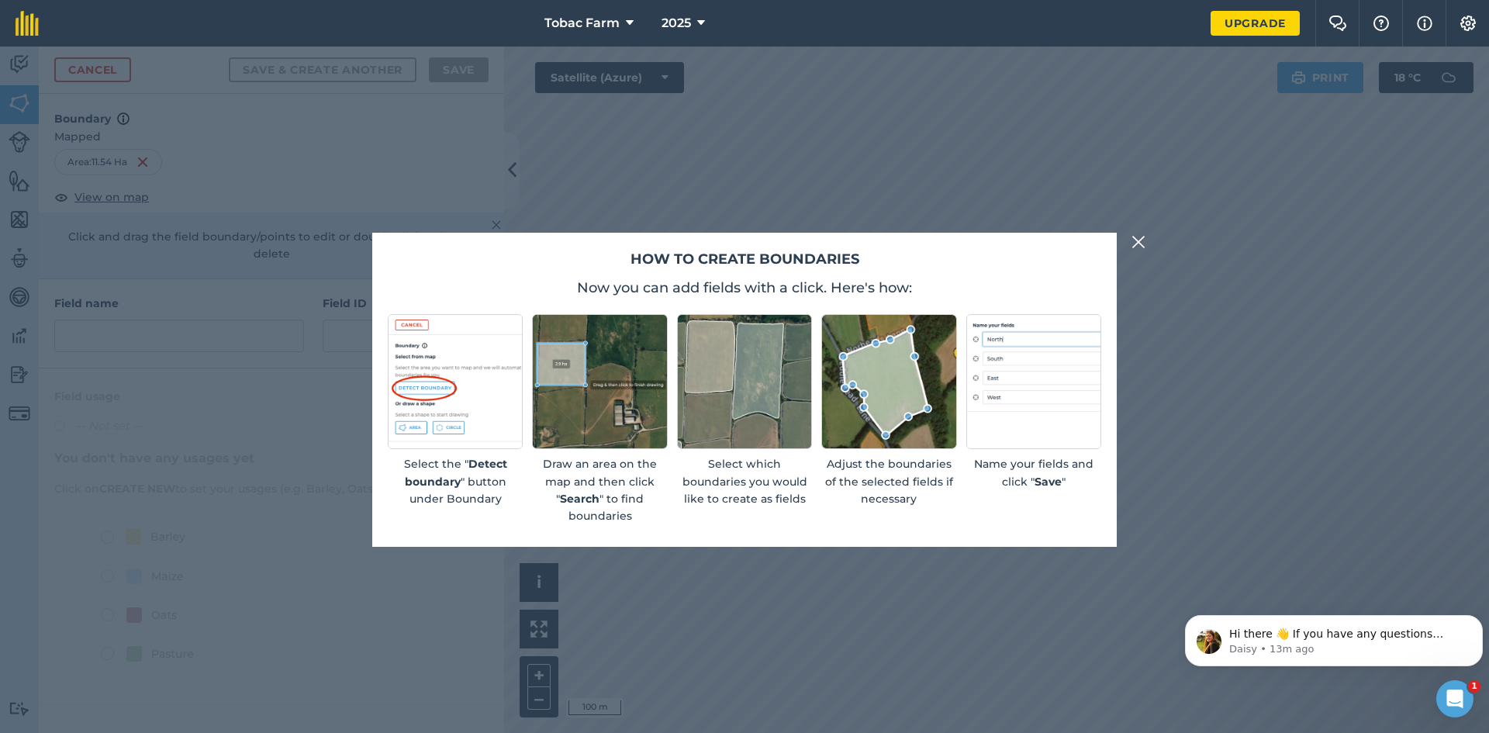
click at [1143, 244] on img at bounding box center [1138, 242] width 14 height 19
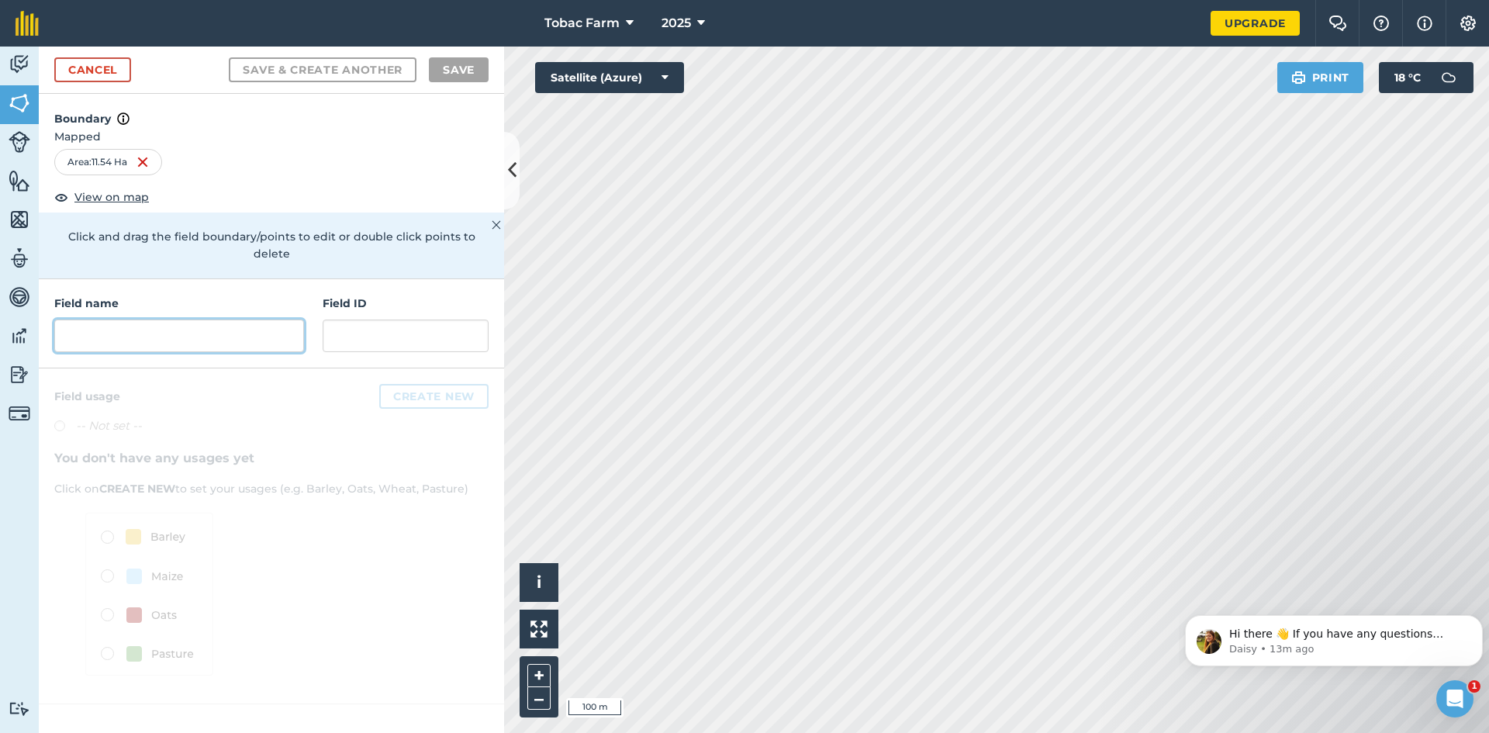
click at [120, 319] on input "text" at bounding box center [179, 335] width 250 height 33
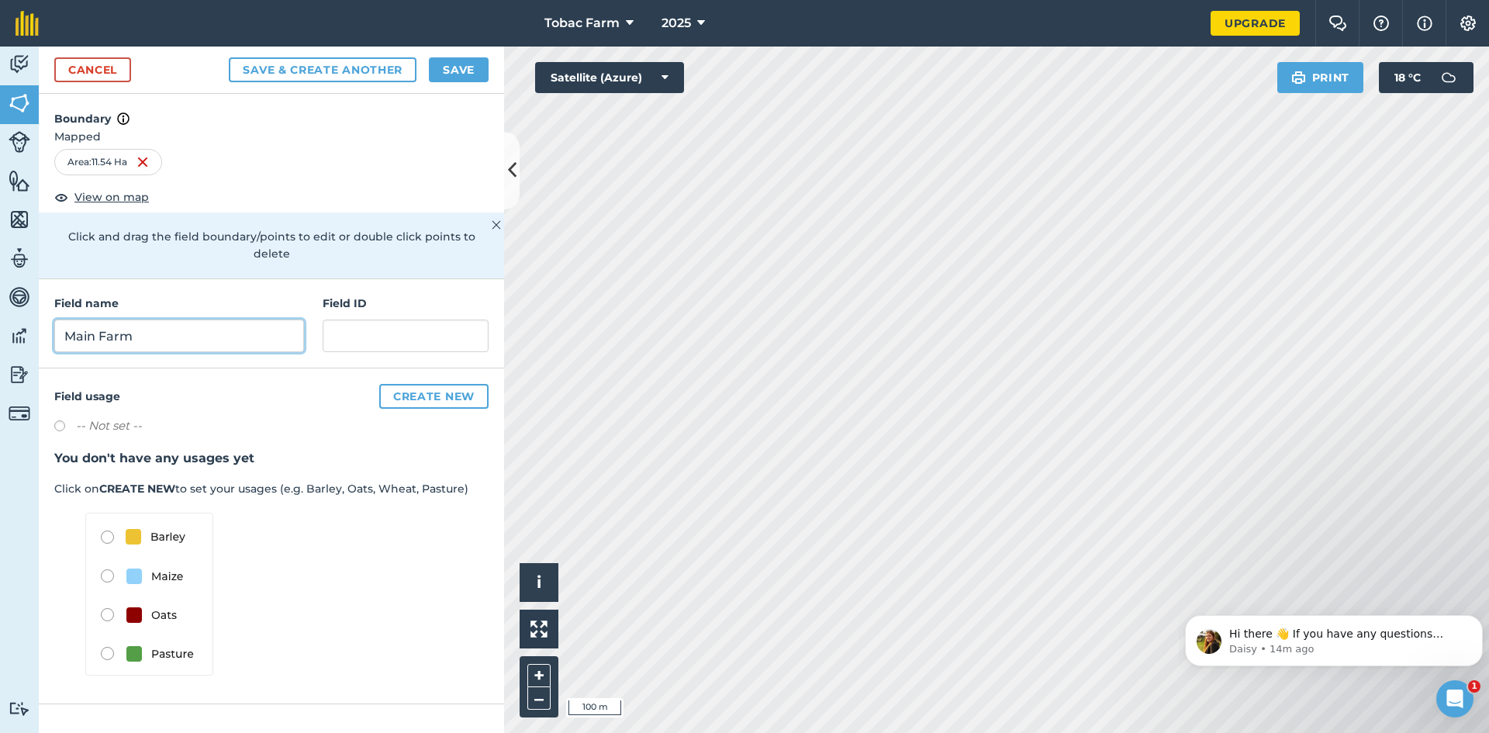
type input "Main Farm"
click at [58, 420] on label at bounding box center [65, 428] width 22 height 16
radio input "true"
click at [475, 78] on button "Save" at bounding box center [459, 69] width 60 height 25
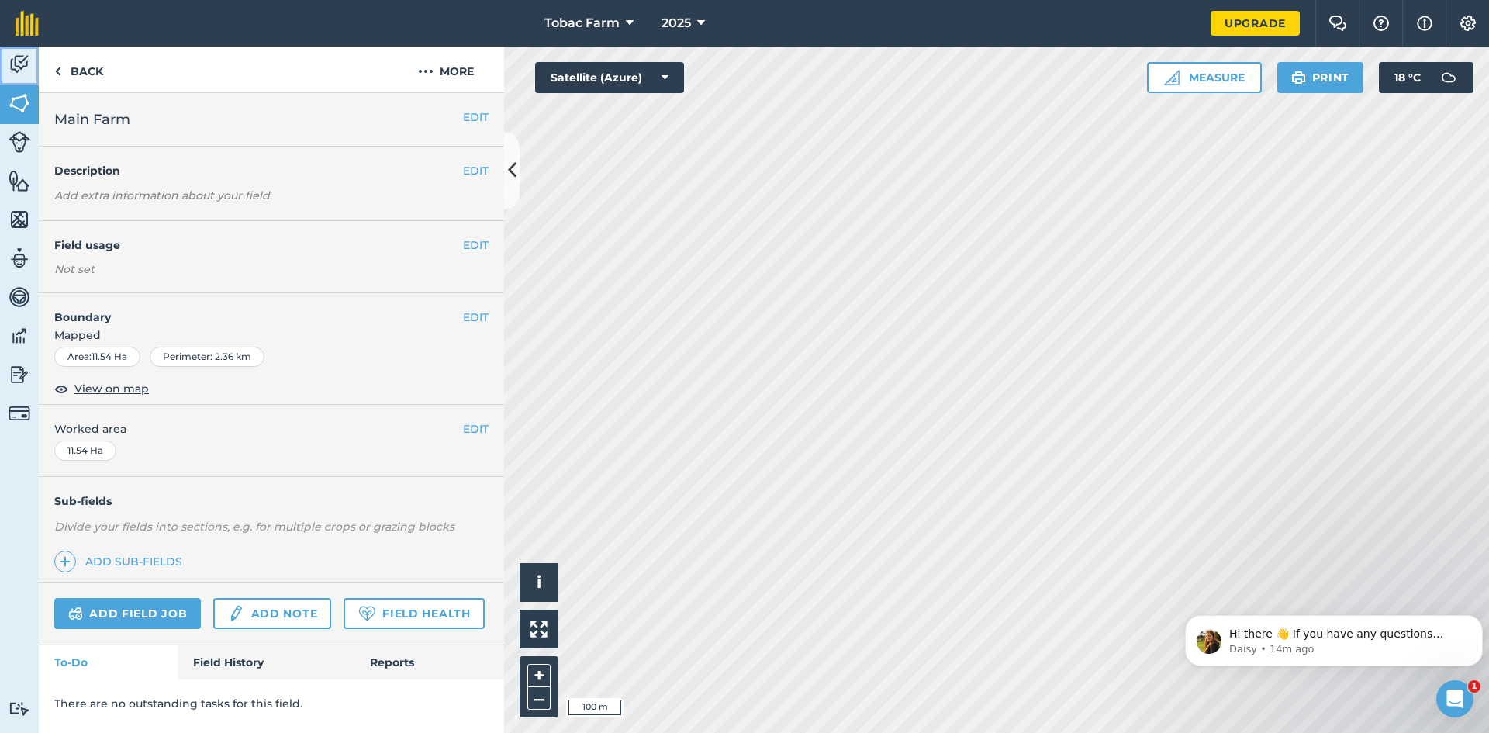
click at [17, 64] on img at bounding box center [20, 64] width 22 height 23
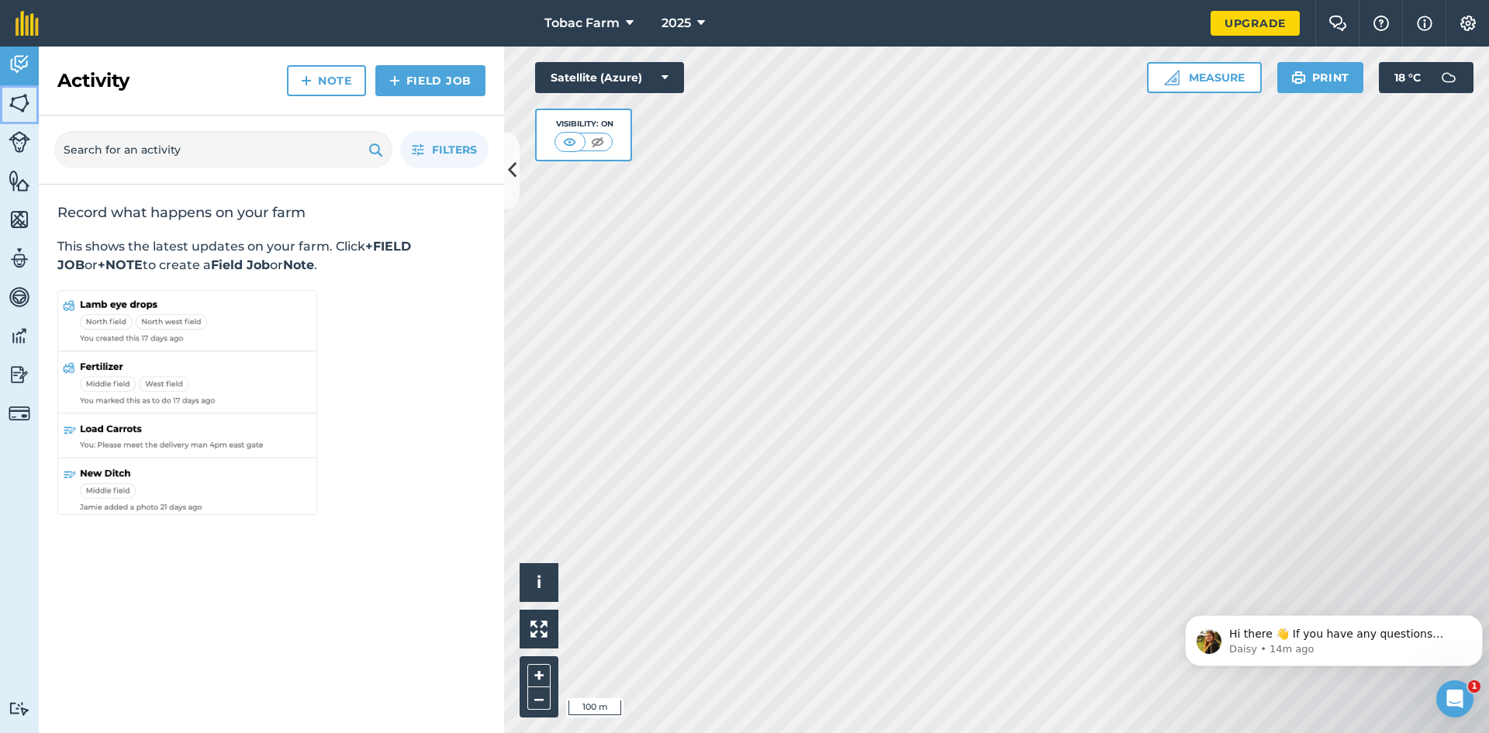
click at [19, 100] on img at bounding box center [20, 102] width 22 height 23
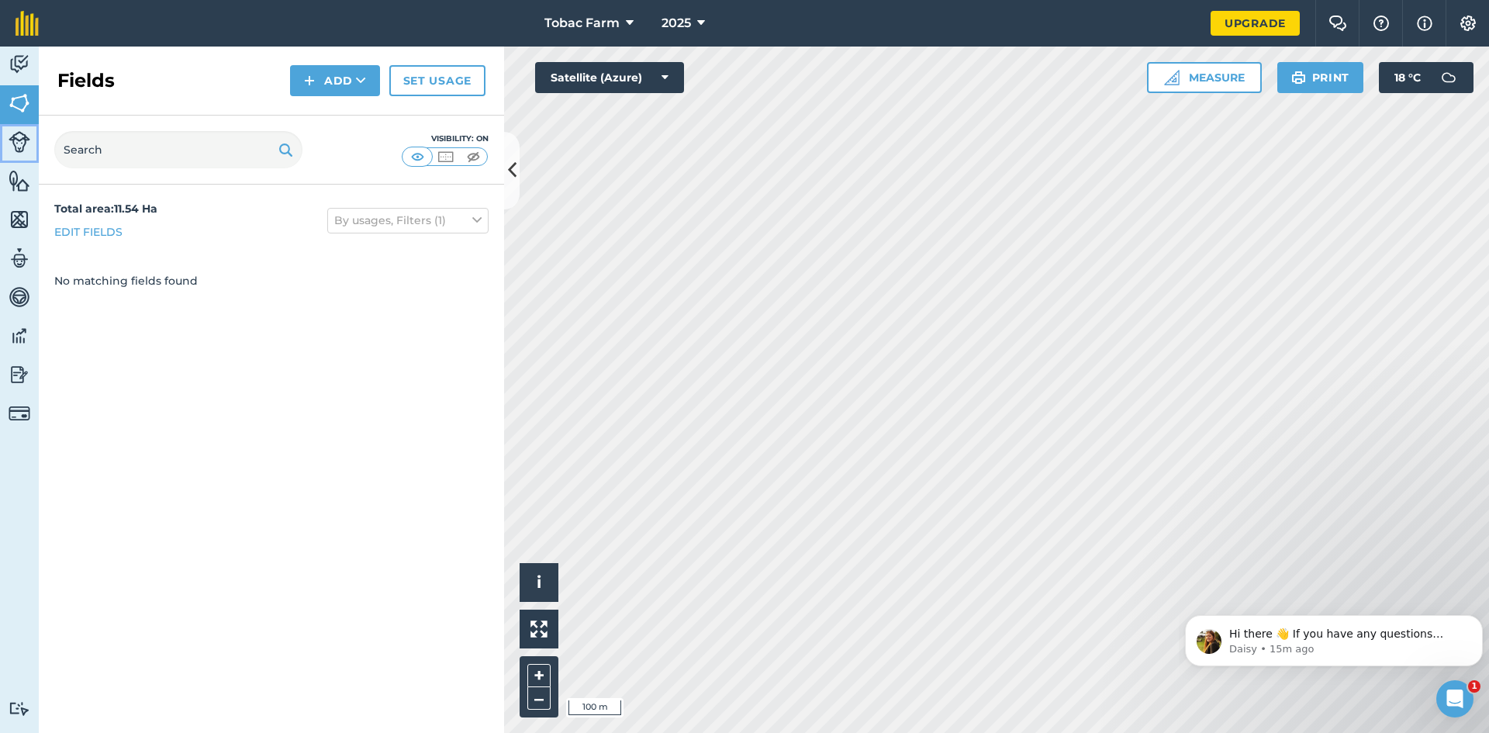
click at [21, 147] on img at bounding box center [20, 142] width 22 height 22
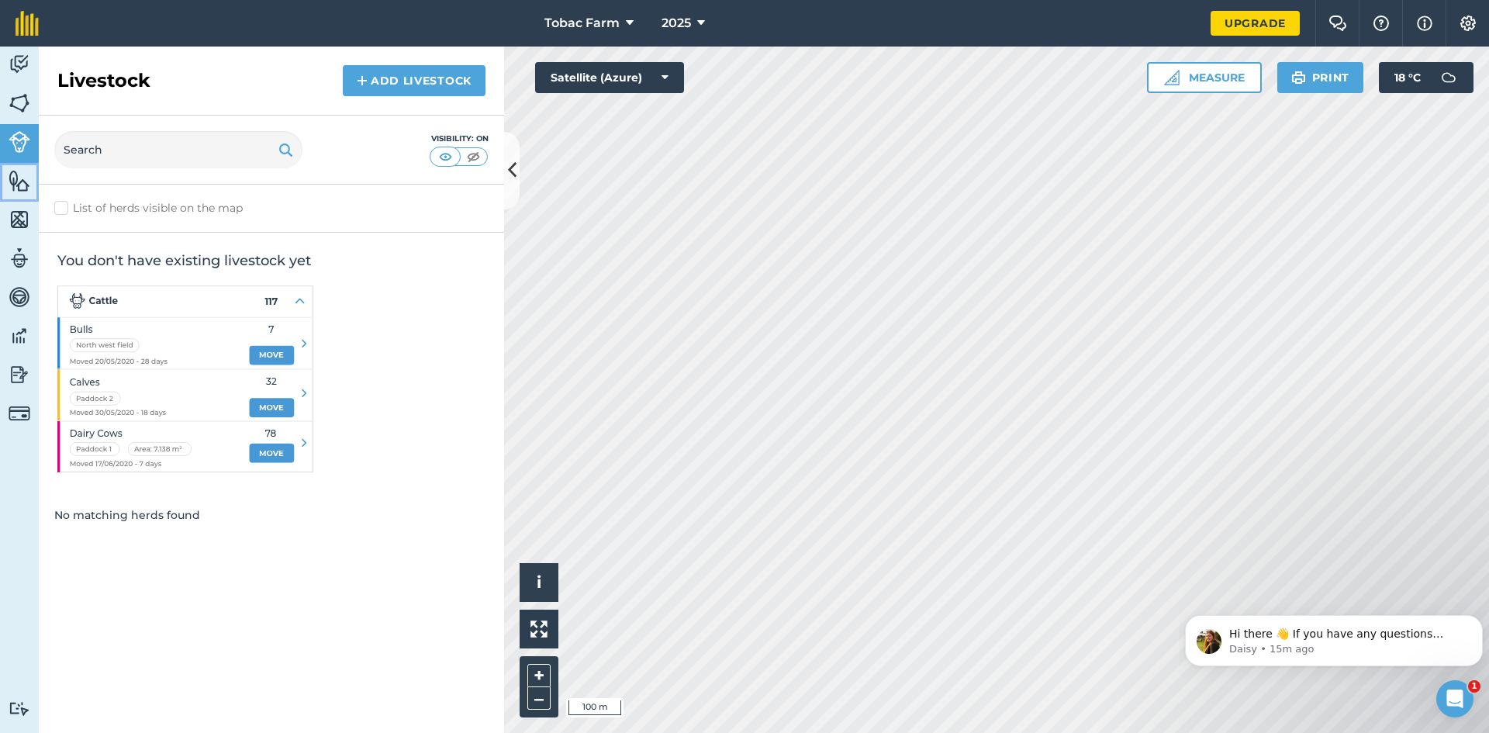
click at [22, 182] on img at bounding box center [20, 180] width 22 height 23
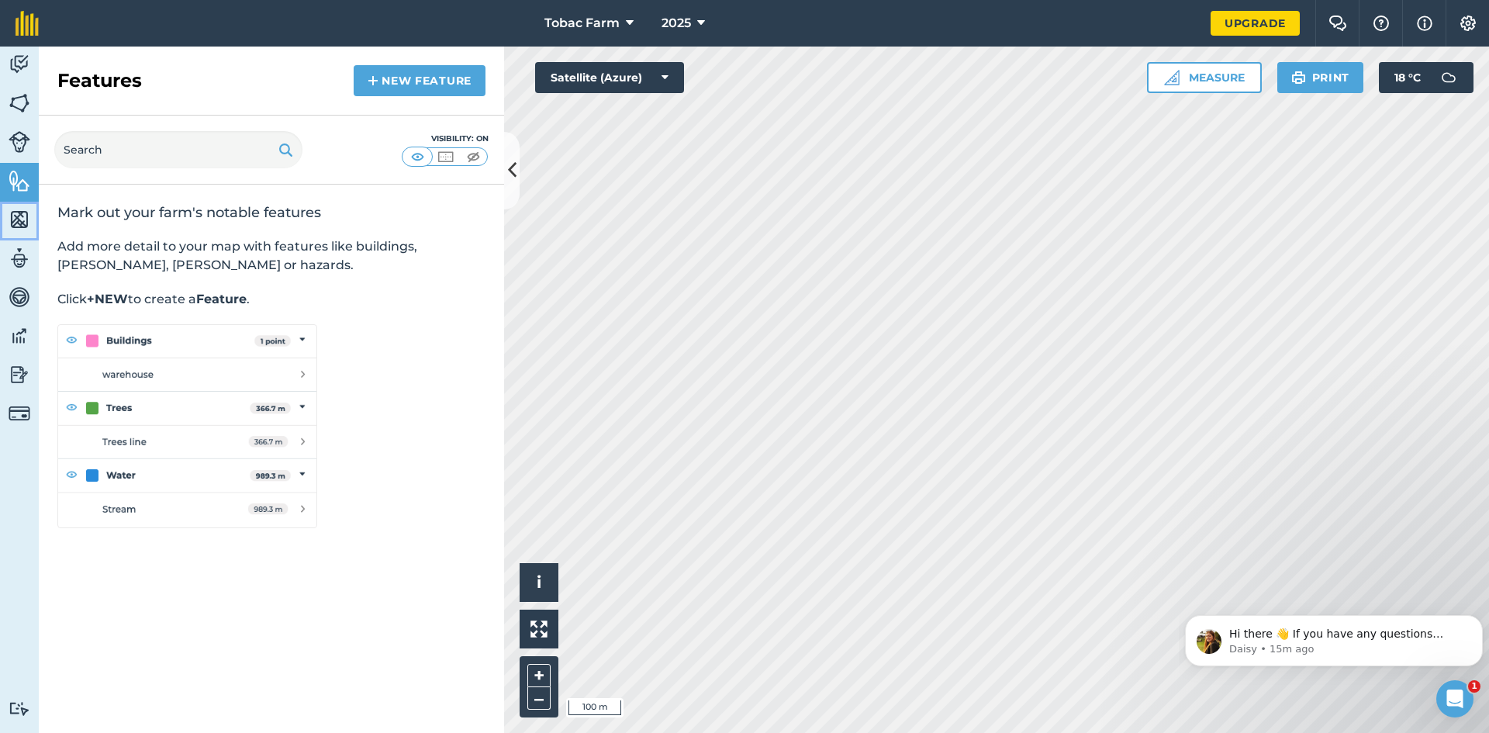
click at [20, 222] on img at bounding box center [20, 219] width 22 height 23
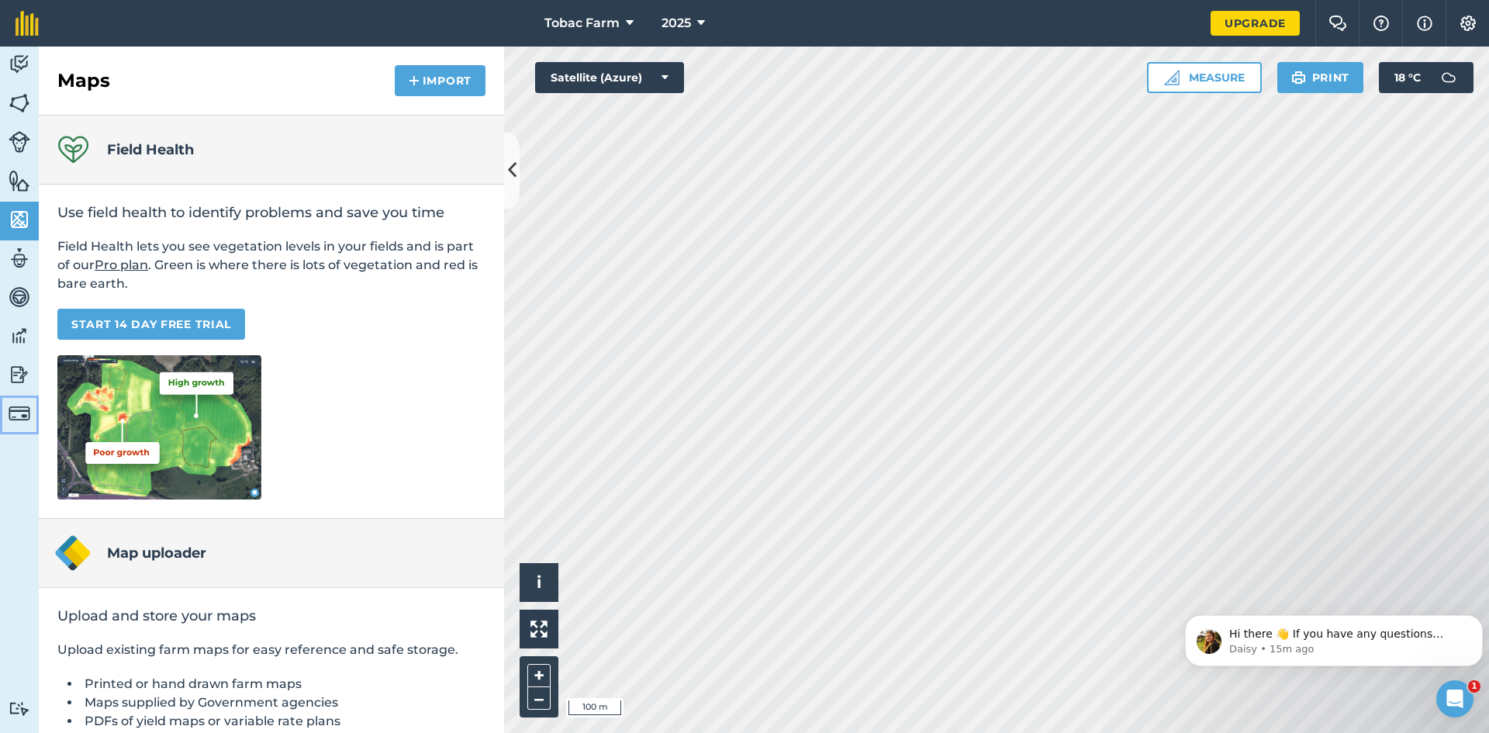
click at [16, 414] on img at bounding box center [20, 413] width 22 height 22
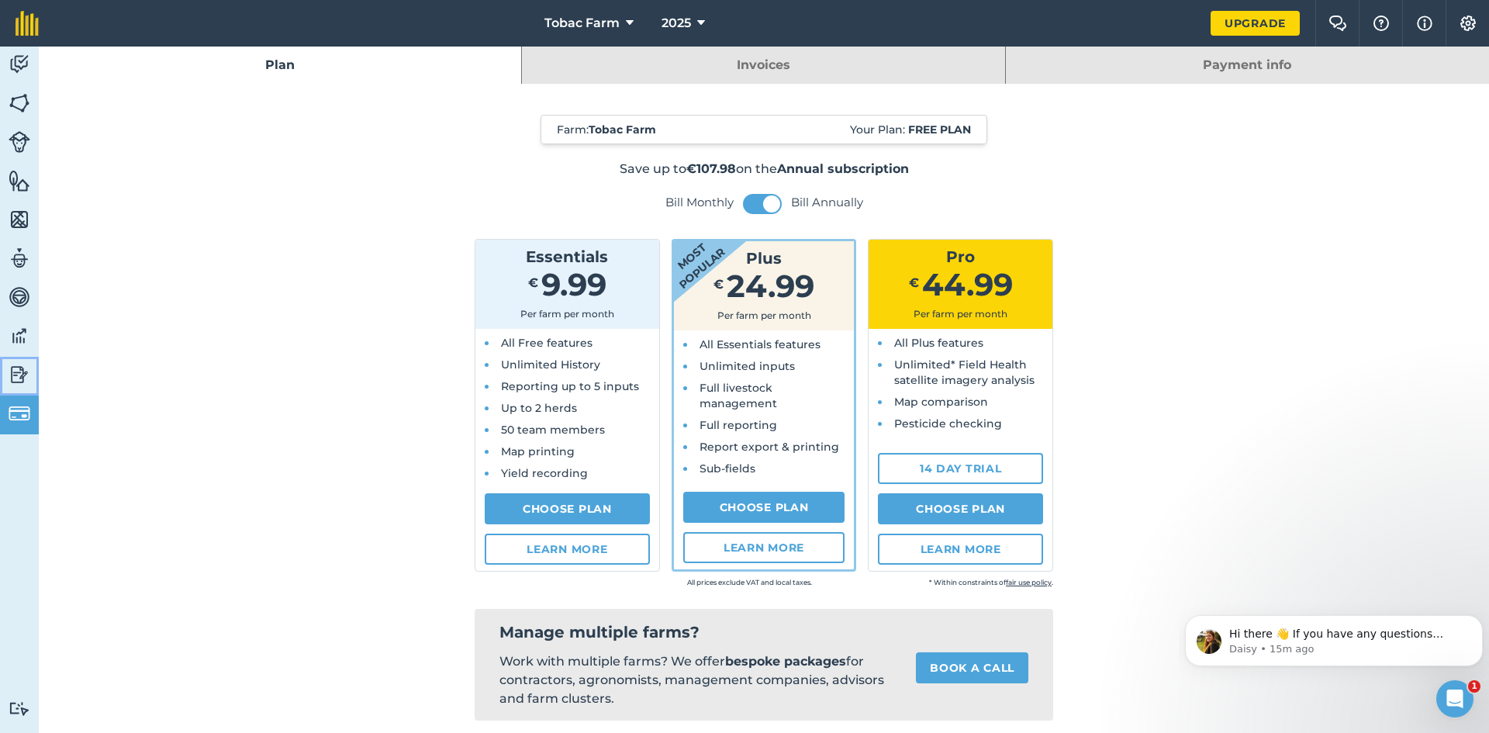
click at [16, 370] on img at bounding box center [20, 374] width 22 height 23
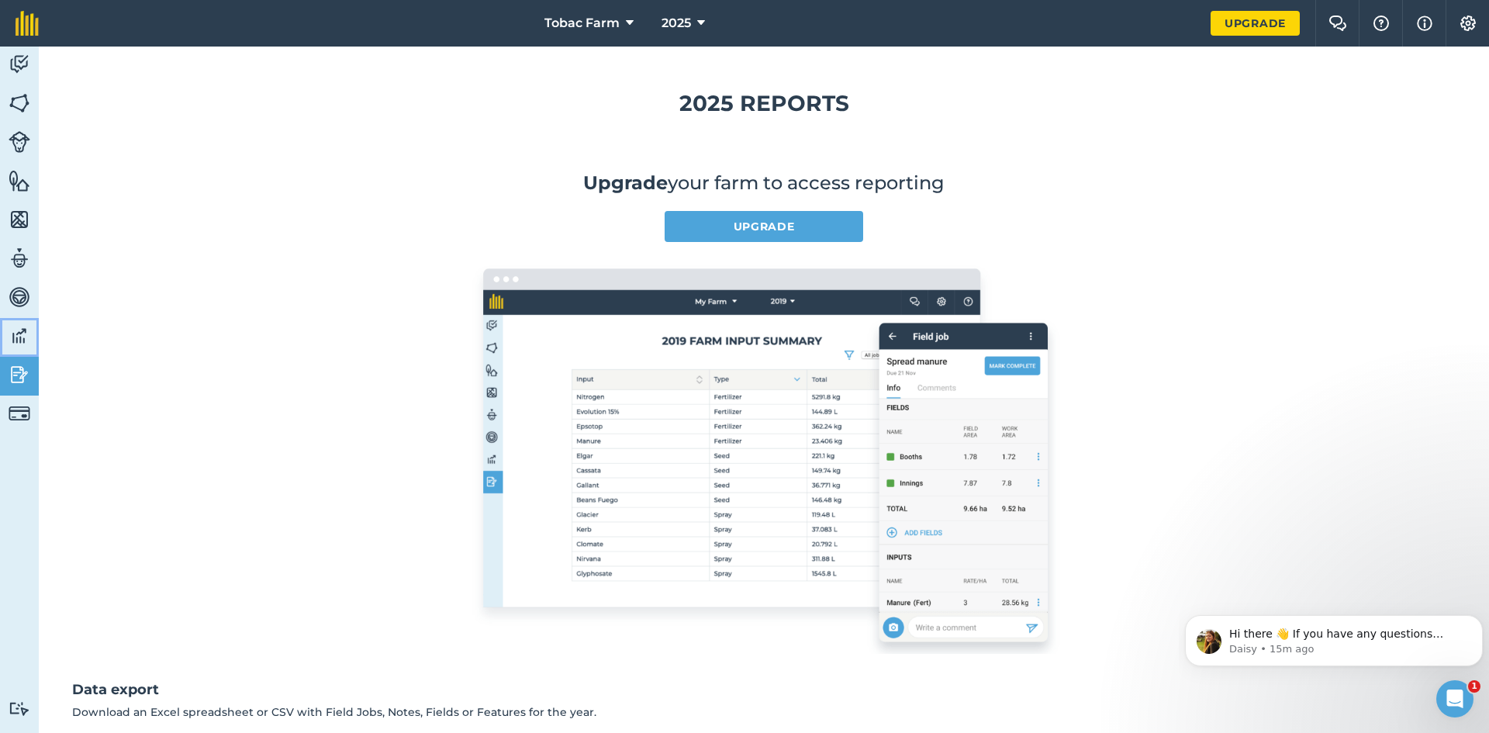
click at [19, 338] on img at bounding box center [20, 335] width 22 height 23
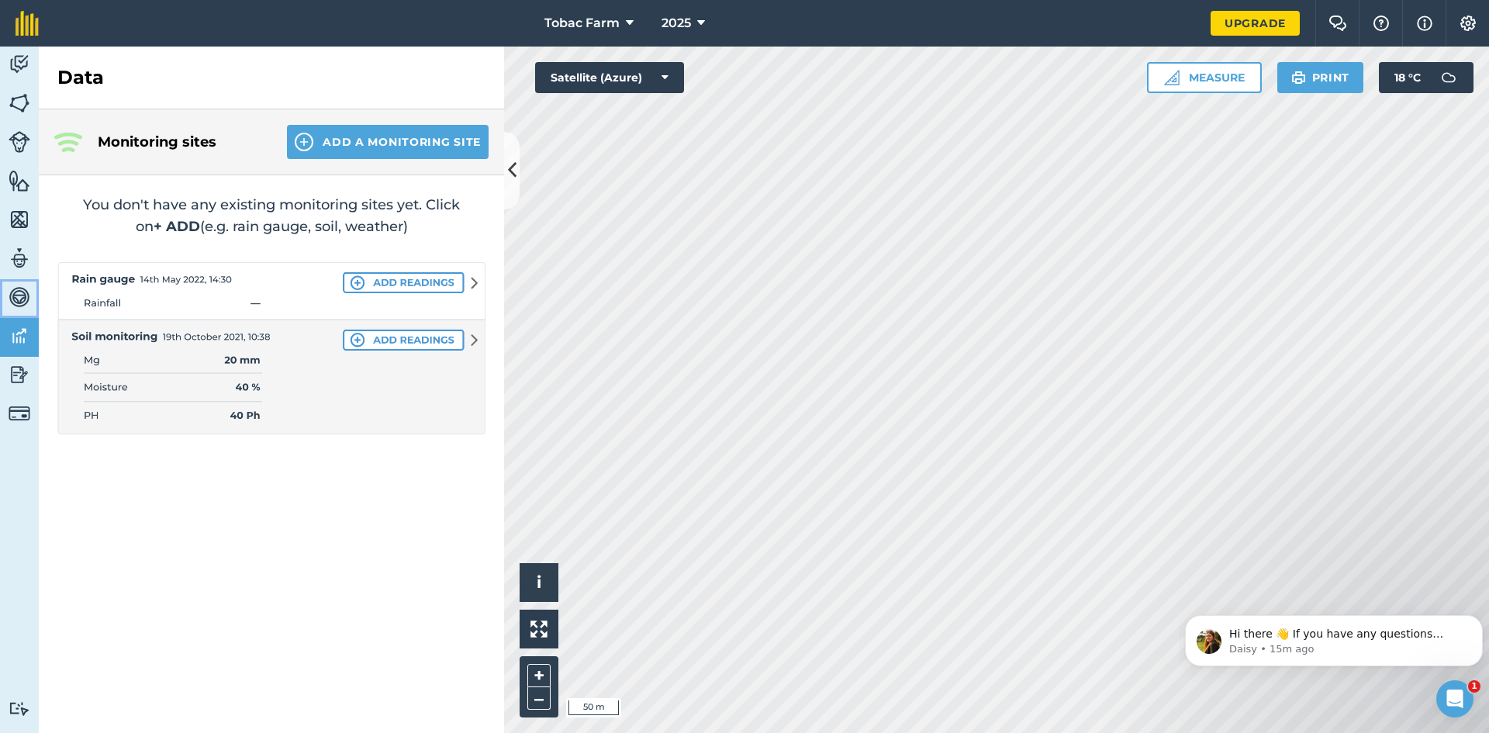
click at [22, 297] on img at bounding box center [20, 296] width 22 height 23
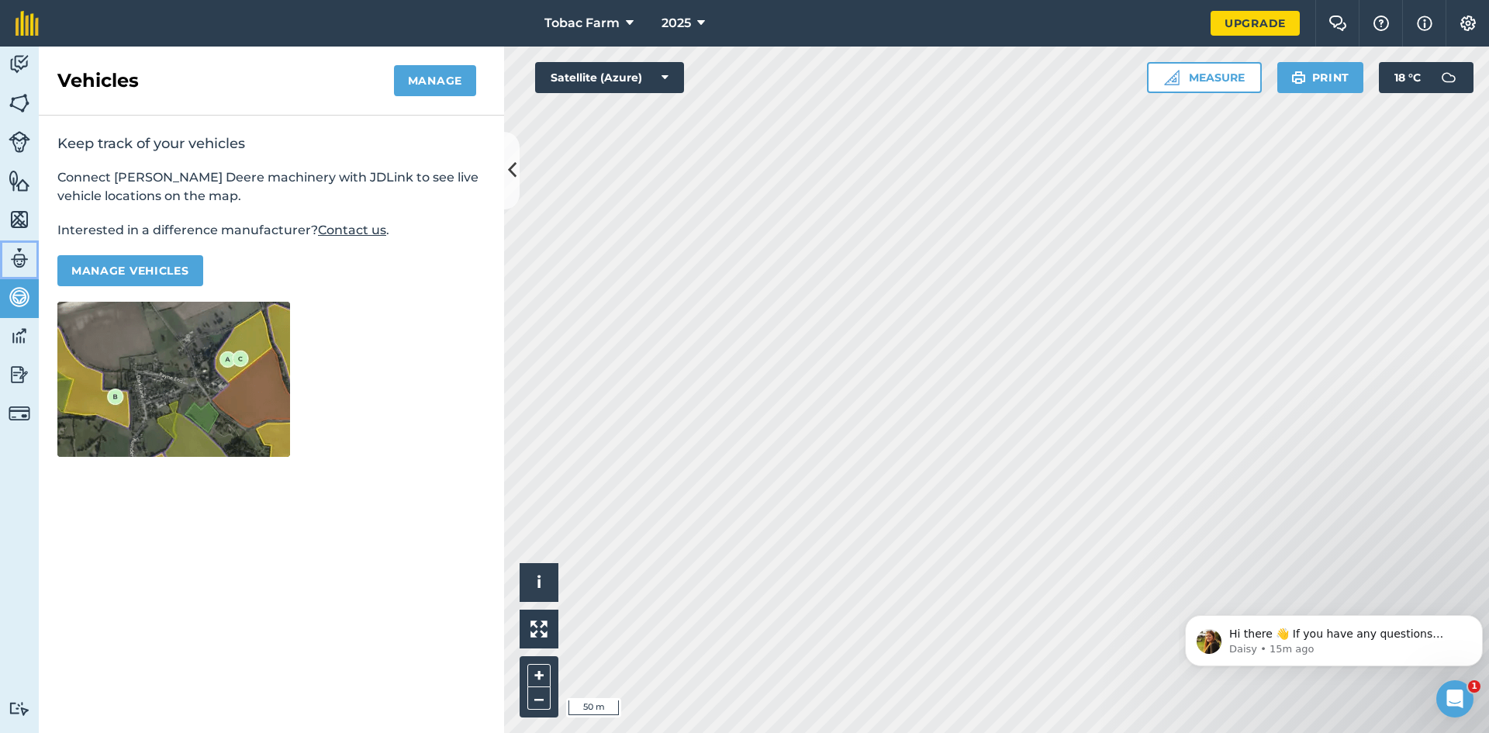
click at [19, 252] on img at bounding box center [20, 258] width 22 height 23
select select "MEMBER"
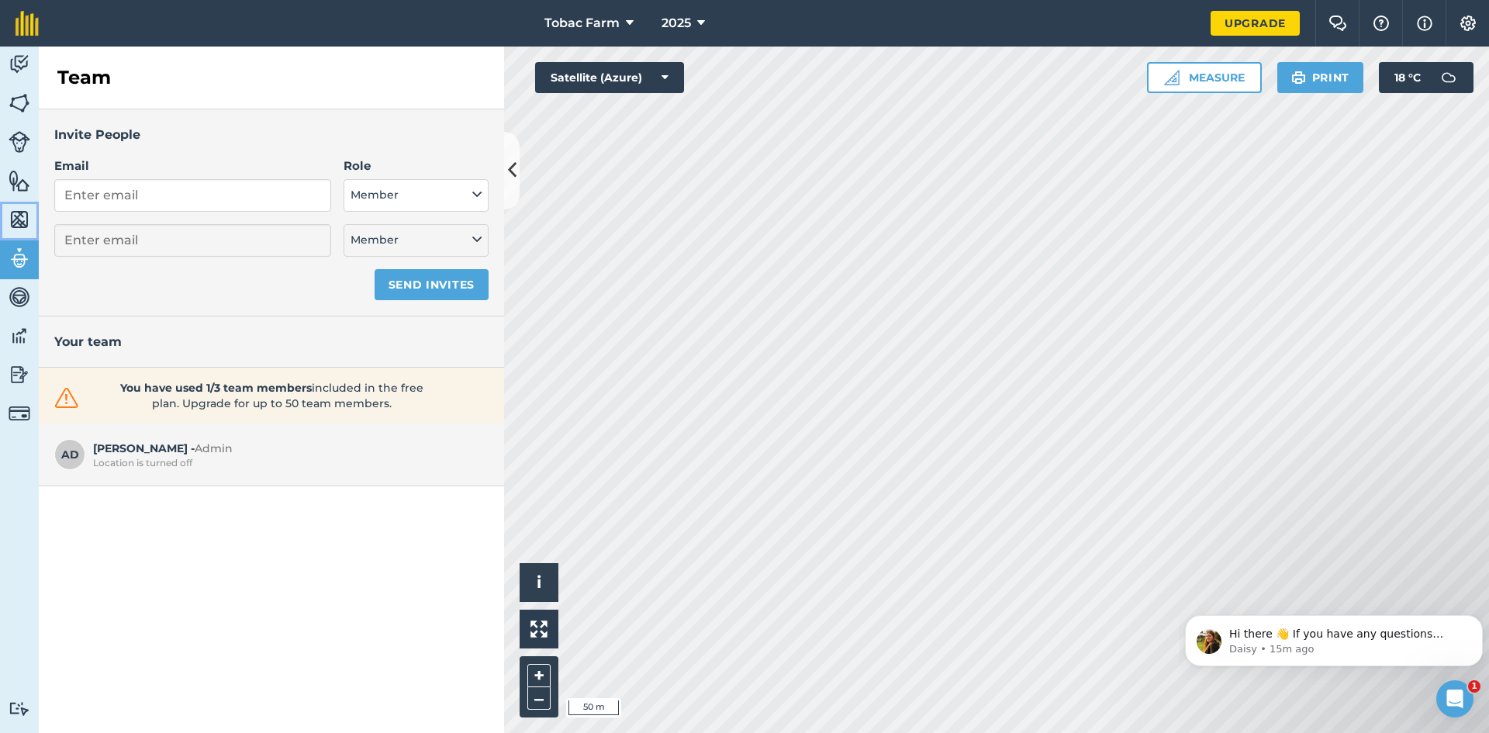
click at [26, 214] on img at bounding box center [20, 219] width 22 height 23
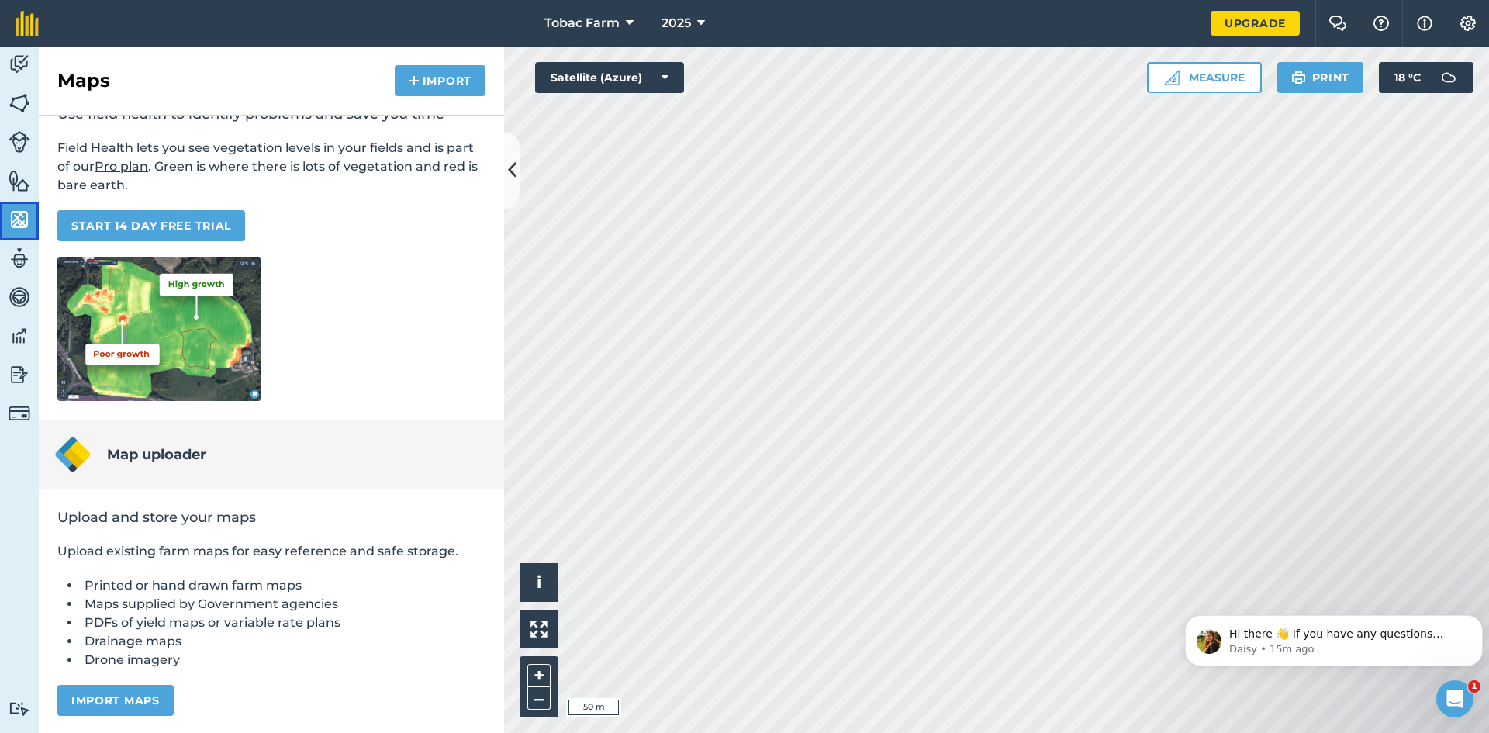
scroll to position [100, 0]
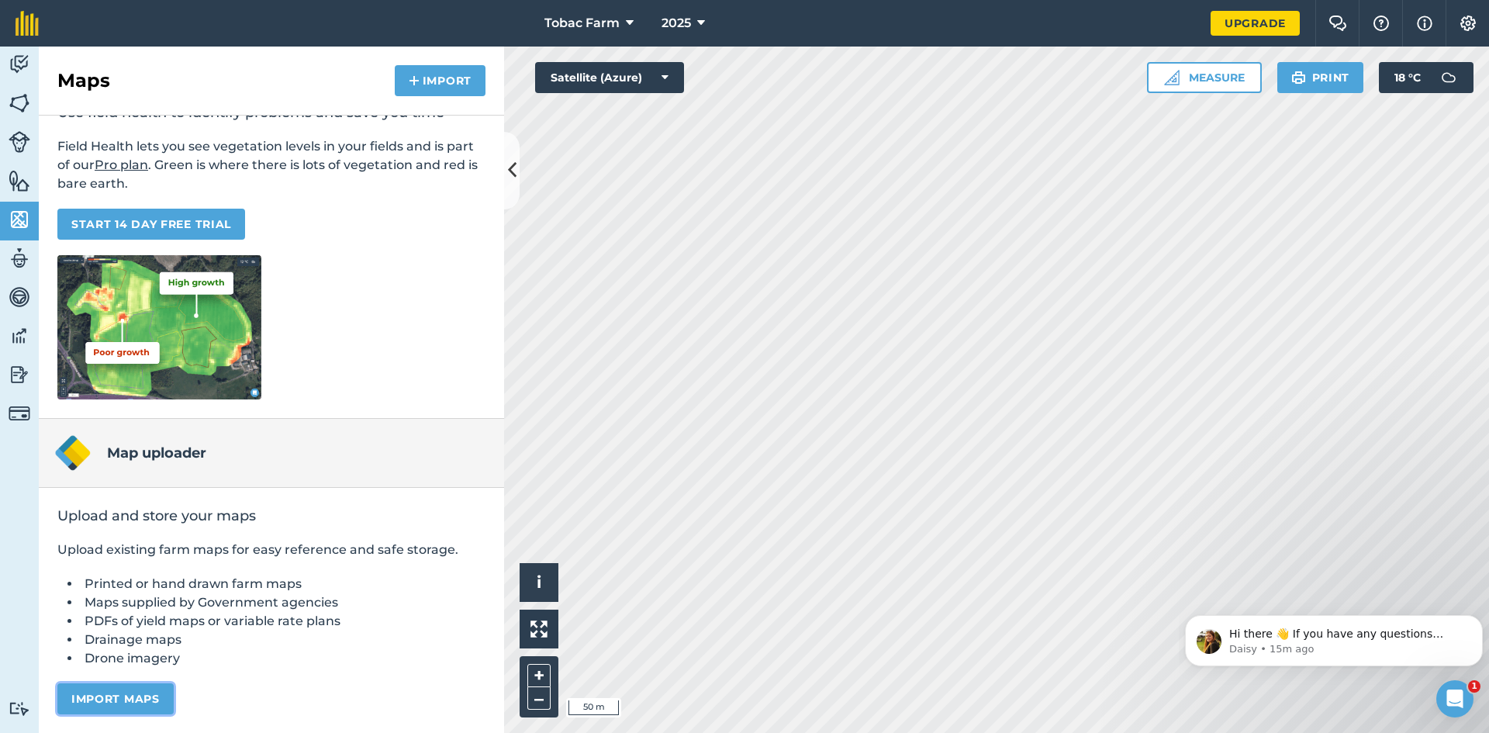
click at [125, 703] on button "Import maps" at bounding box center [115, 698] width 116 height 31
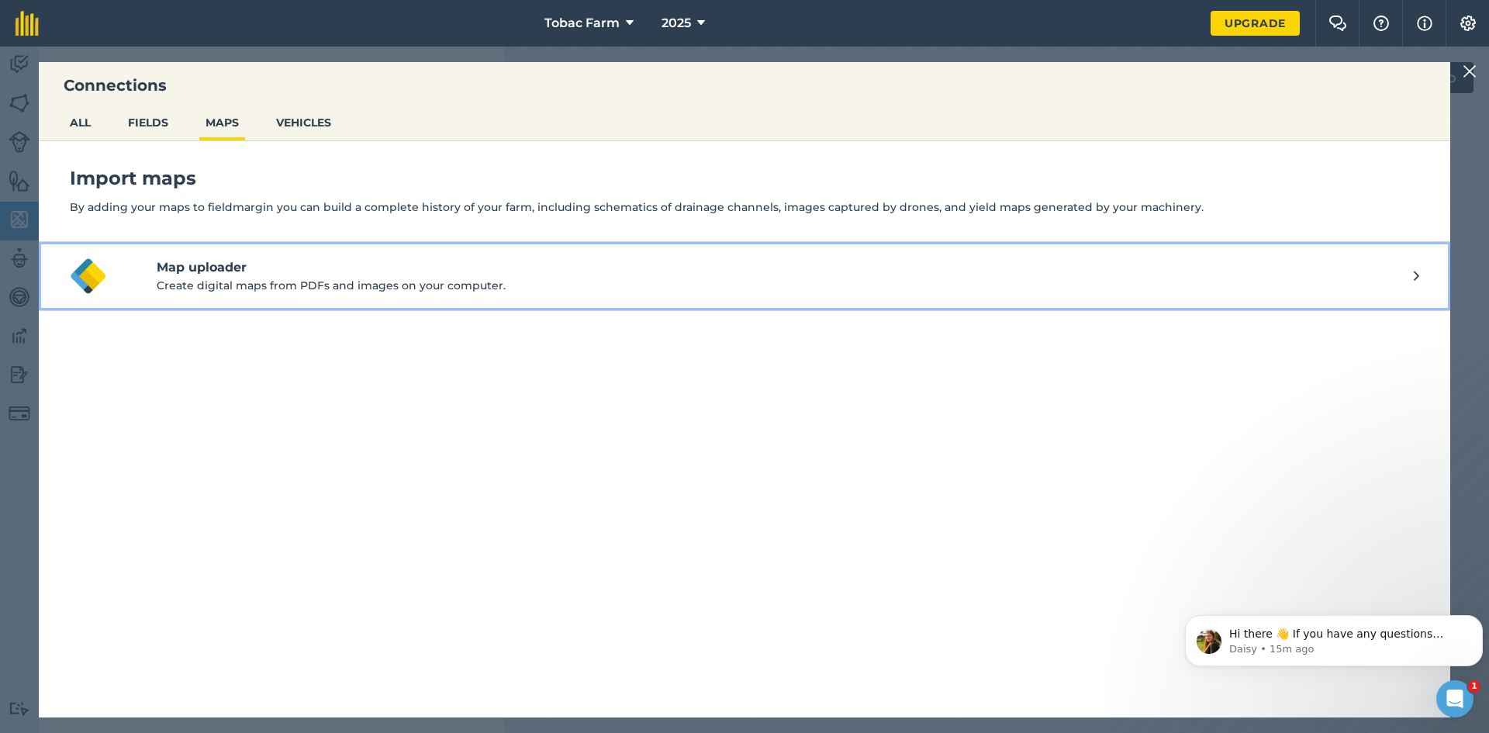
drag, startPoint x: 264, startPoint y: 271, endPoint x: 451, endPoint y: 388, distance: 220.1
click at [451, 388] on div "Import maps By adding your maps to fieldmargin you can build a complete history…" at bounding box center [744, 429] width 1411 height 576
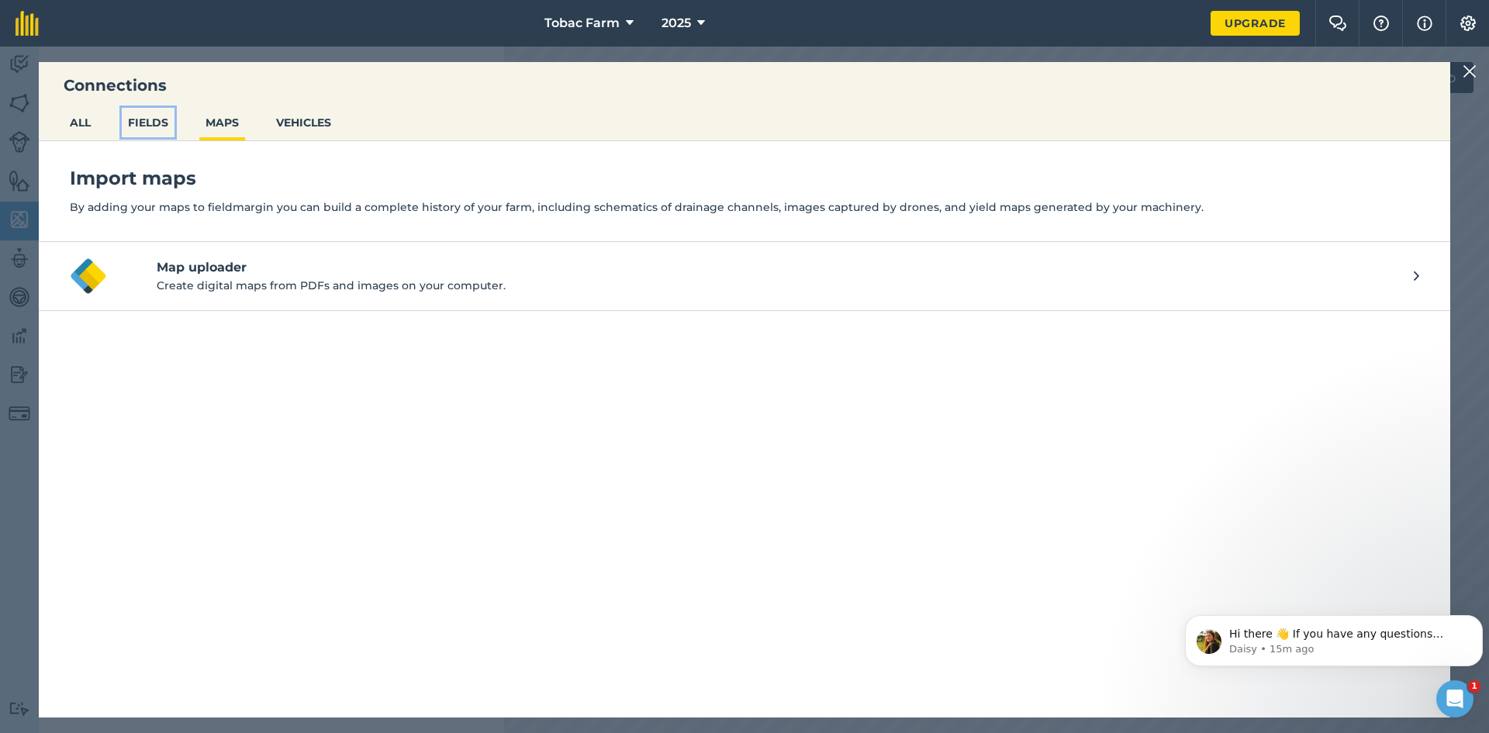
click at [144, 124] on button "FIELDS" at bounding box center [148, 122] width 53 height 29
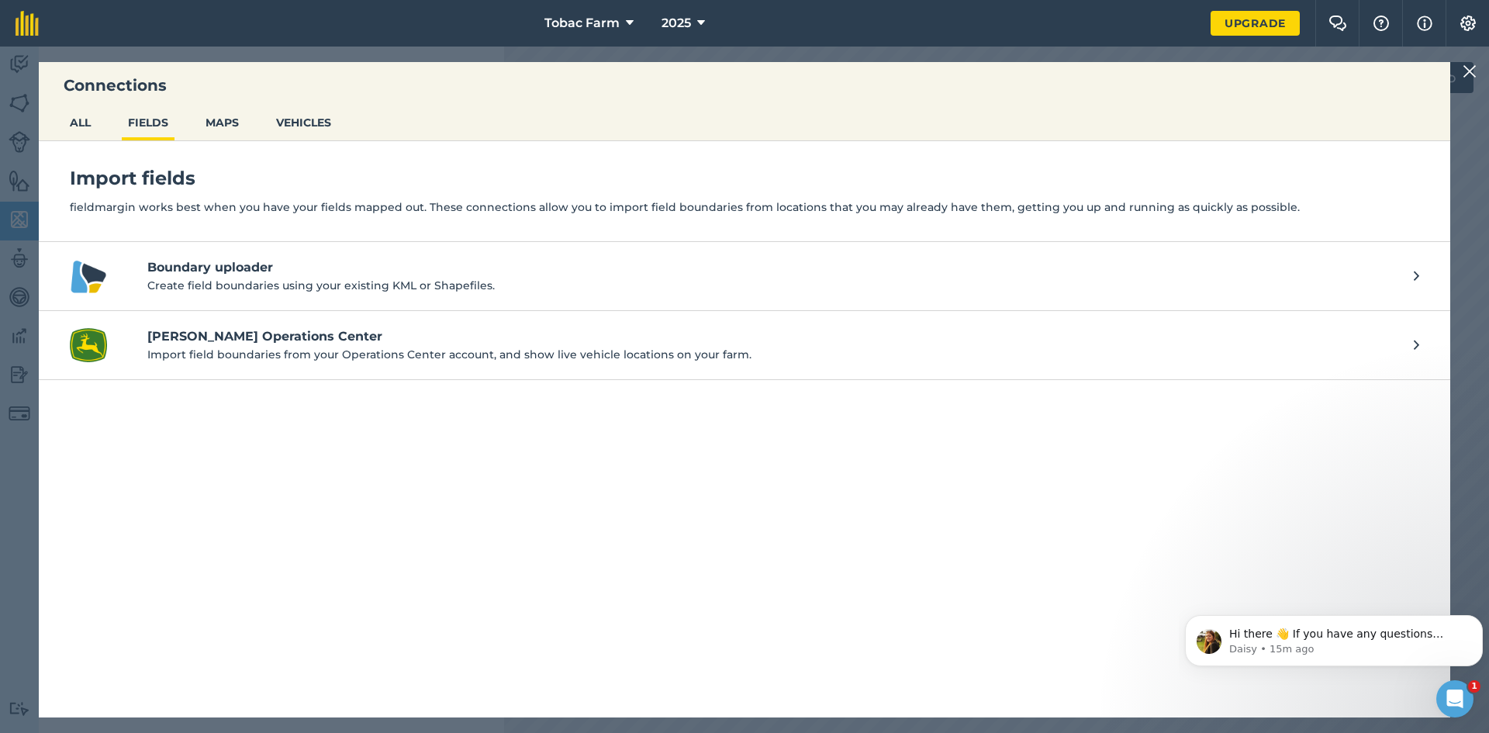
click at [100, 125] on ul "ALL FIELDS MAPS VEHICLES" at bounding box center [744, 124] width 1411 height 33
click at [90, 126] on button "ALL" at bounding box center [80, 122] width 33 height 29
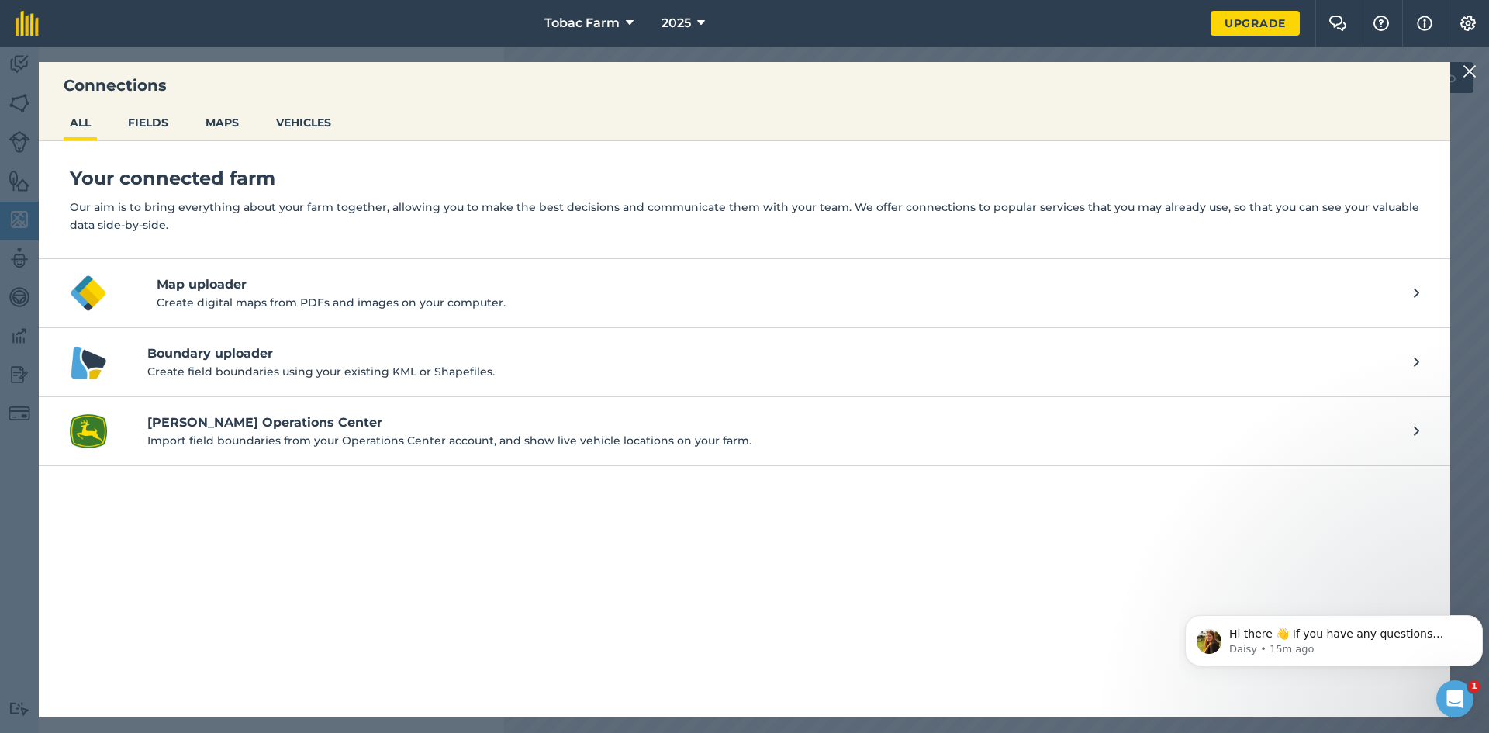
click at [1479, 74] on div at bounding box center [1471, 71] width 19 height 19
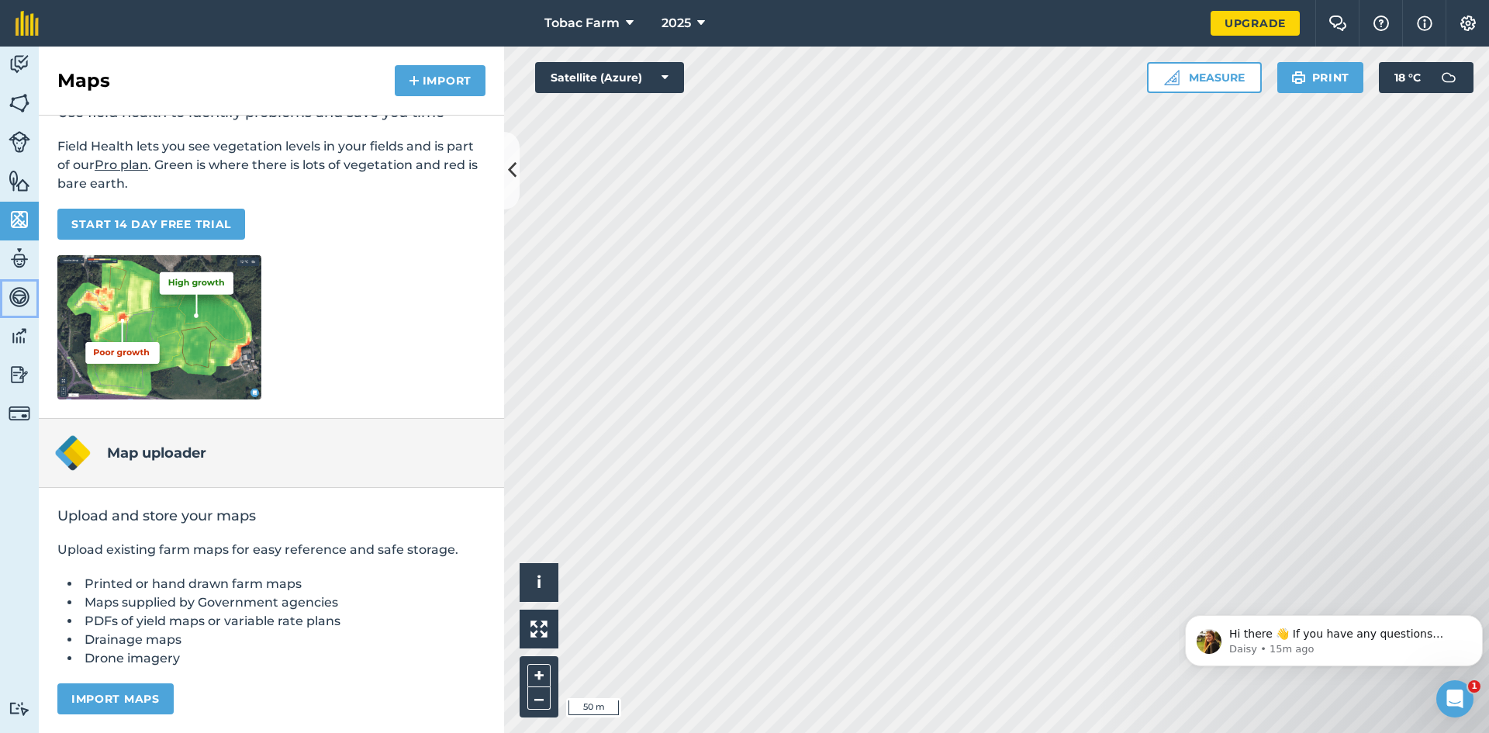
click at [12, 299] on img at bounding box center [20, 296] width 22 height 23
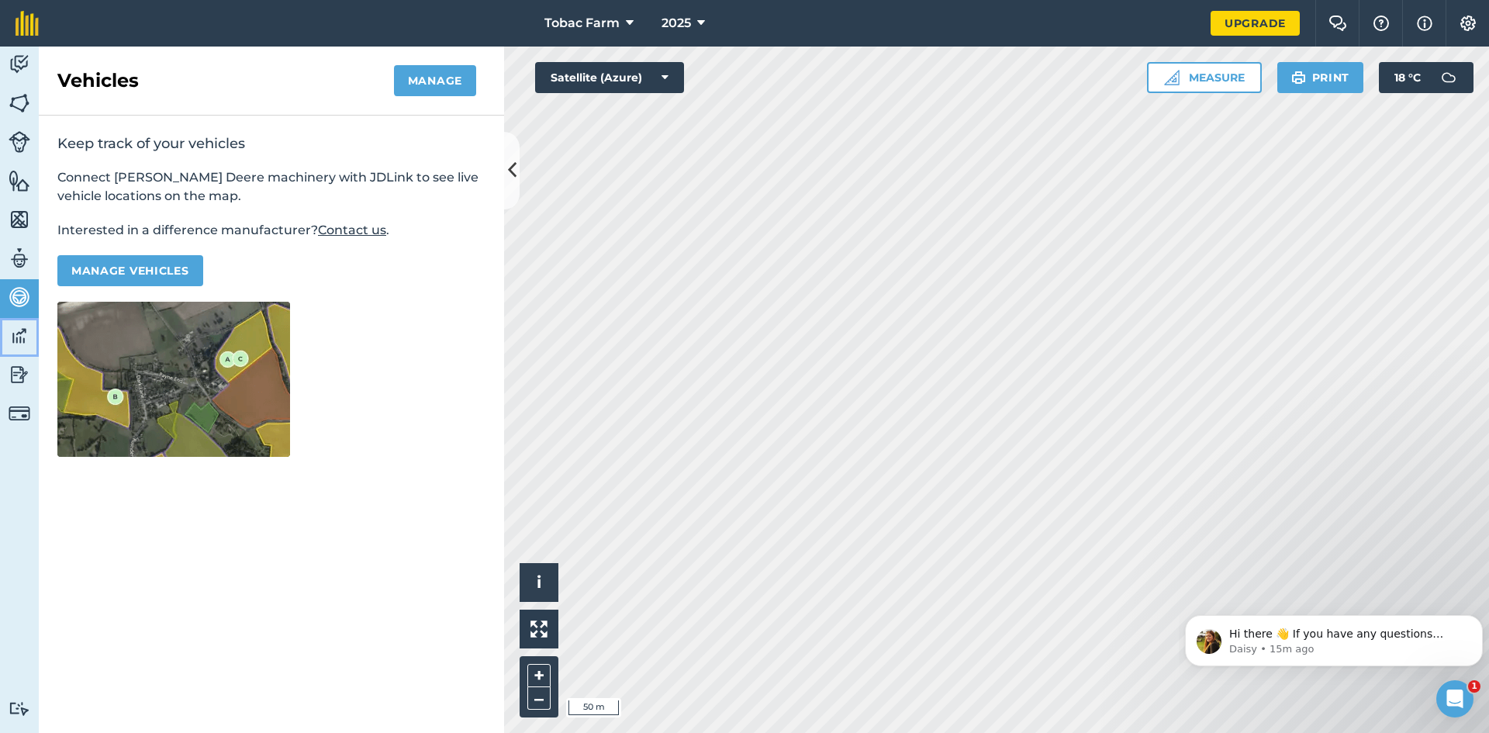
click at [13, 336] on img at bounding box center [20, 335] width 22 height 23
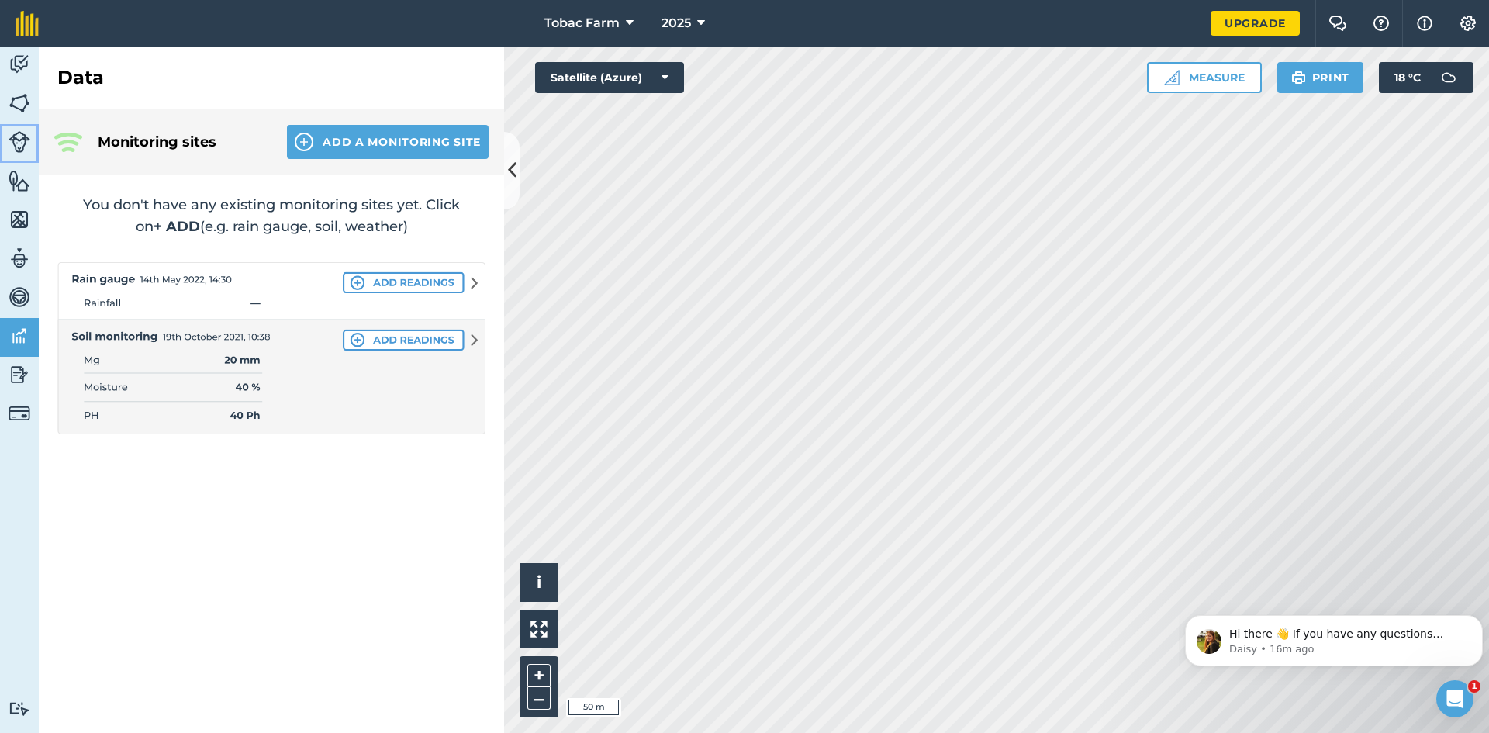
click at [25, 139] on img at bounding box center [20, 142] width 22 height 22
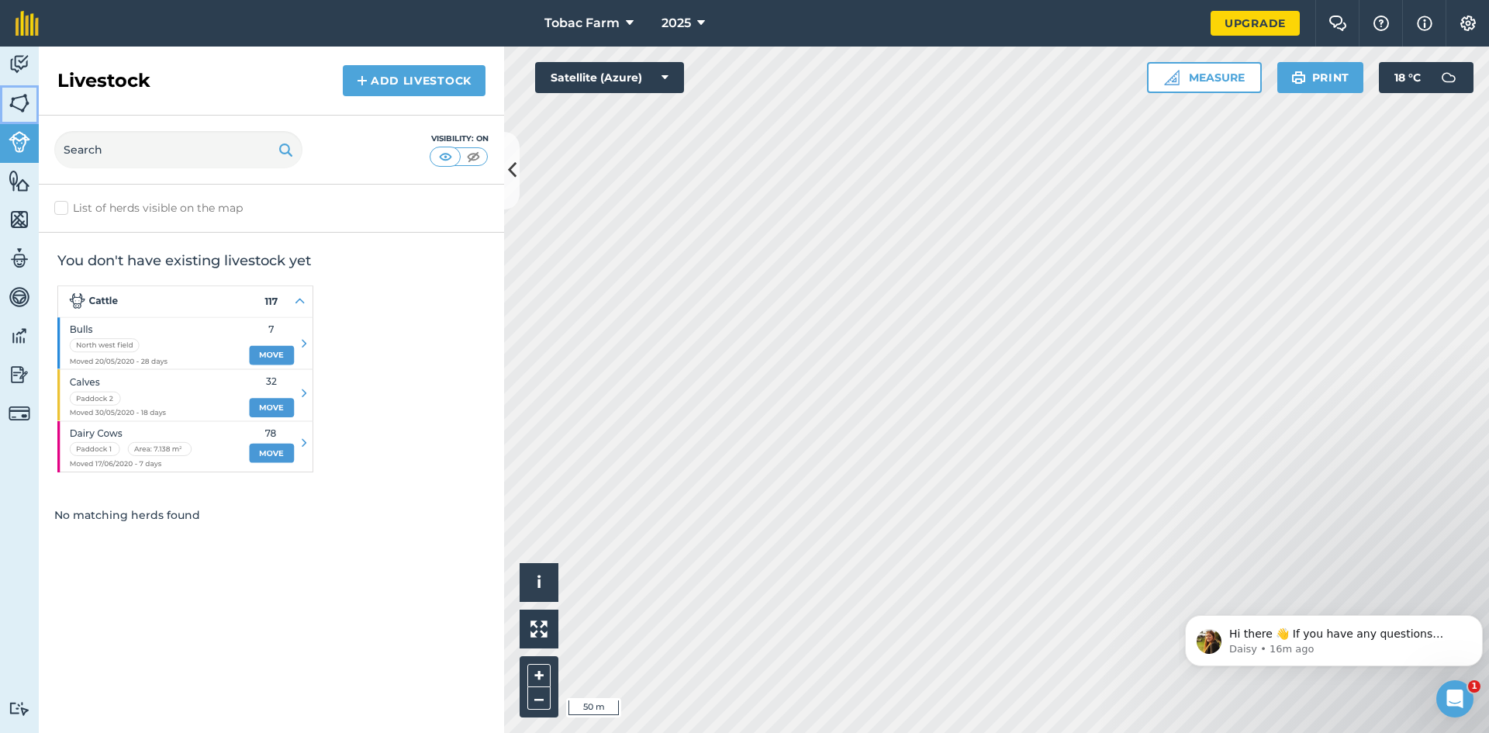
click at [20, 104] on img at bounding box center [20, 102] width 22 height 23
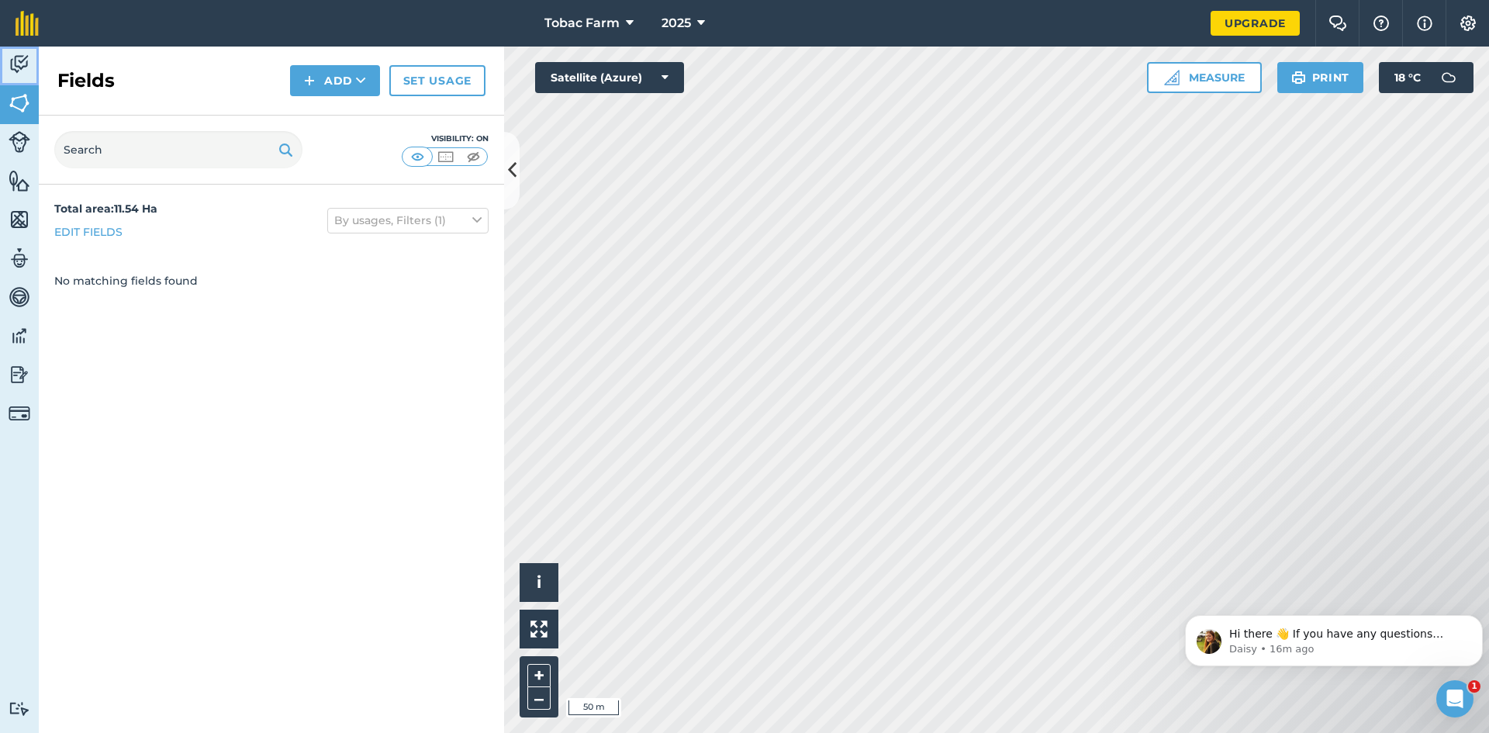
click at [19, 64] on img at bounding box center [20, 64] width 22 height 23
